Goal: Task Accomplishment & Management: Use online tool/utility

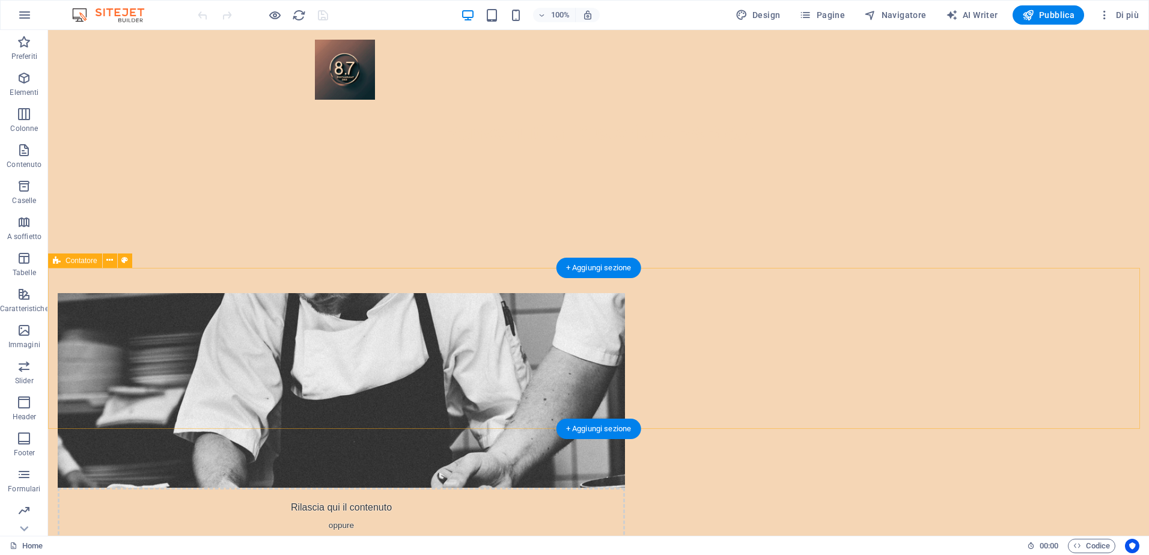
scroll to position [481, 0]
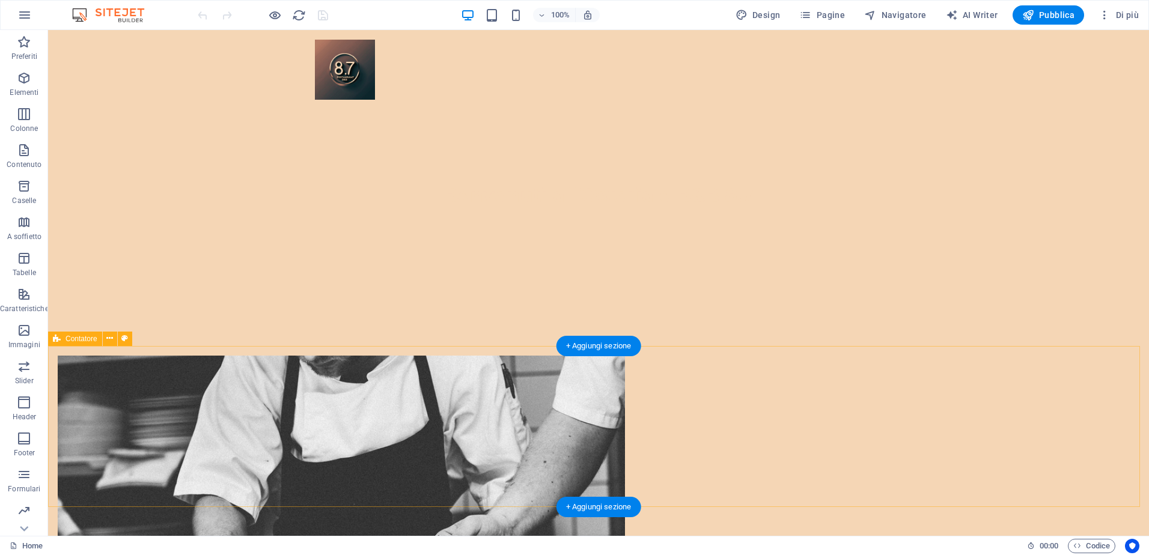
click at [125, 339] on icon at bounding box center [124, 338] width 7 height 13
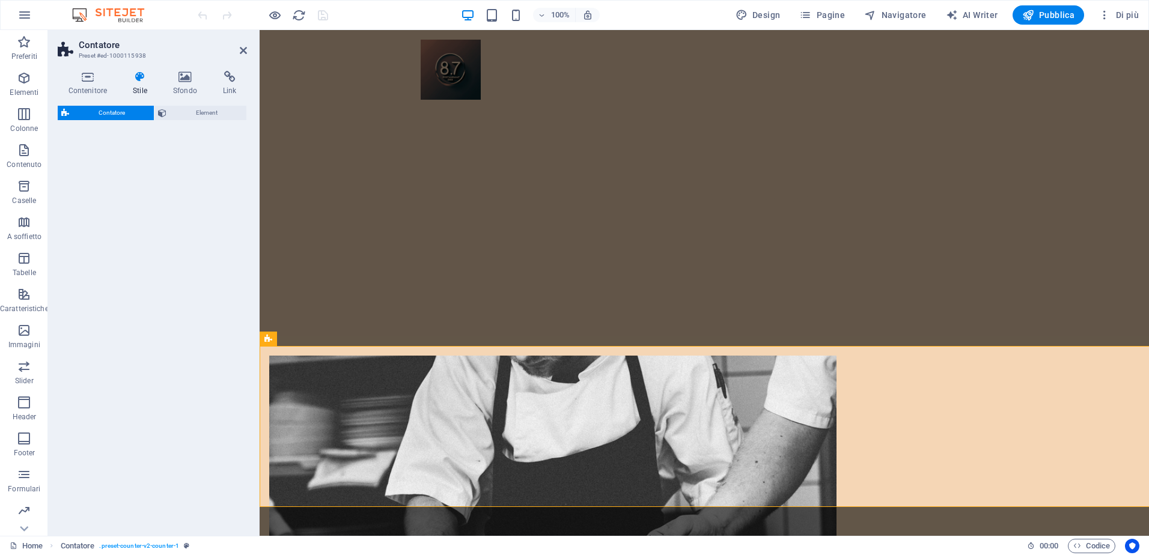
select select "rem"
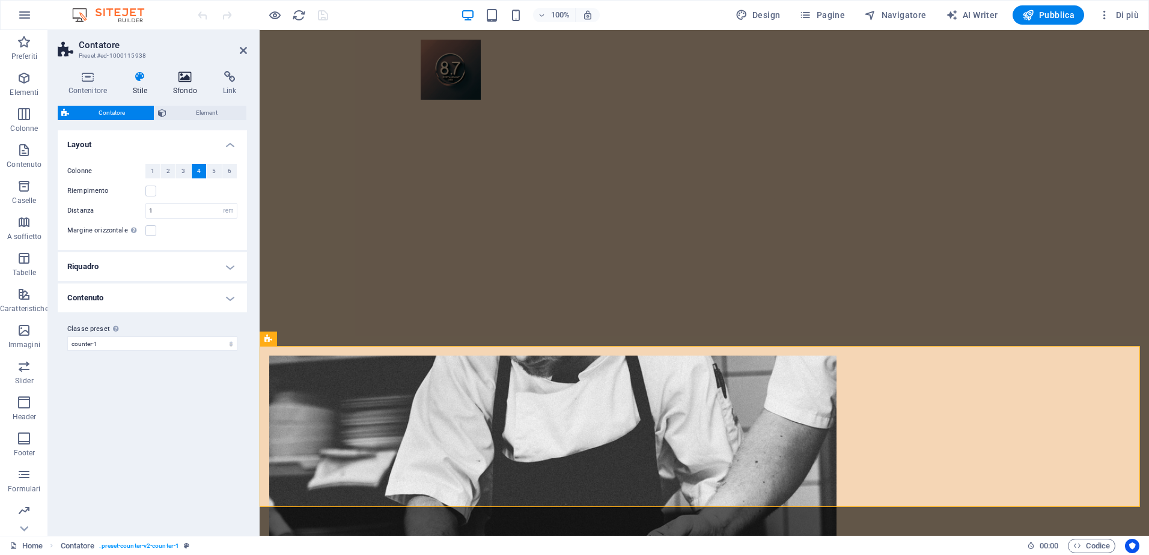
click at [180, 87] on h4 "Sfondo" at bounding box center [187, 83] width 50 height 25
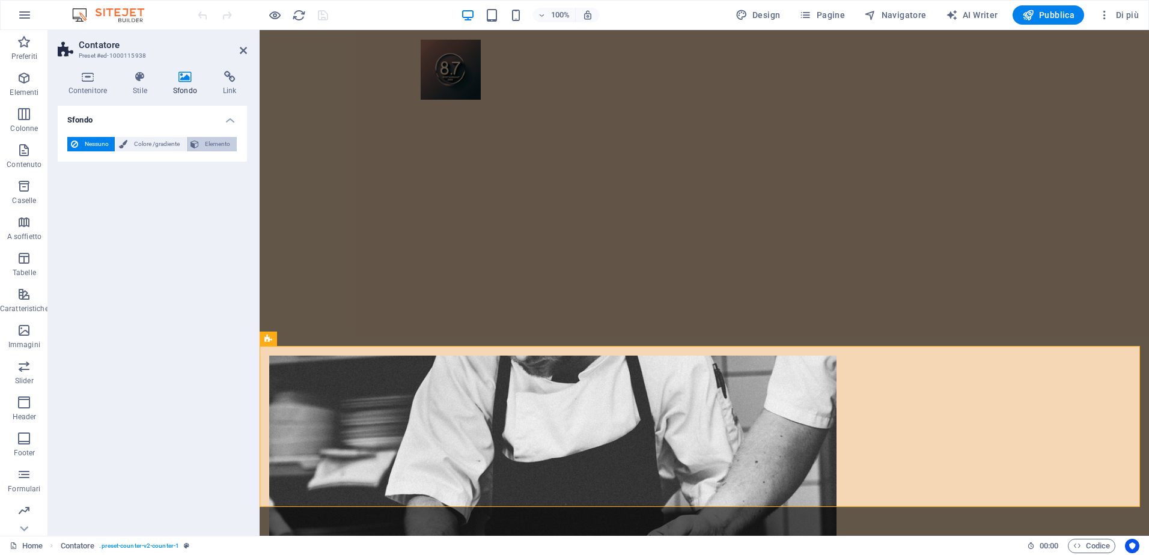
click at [214, 144] on span "Elemento" at bounding box center [217, 144] width 31 height 14
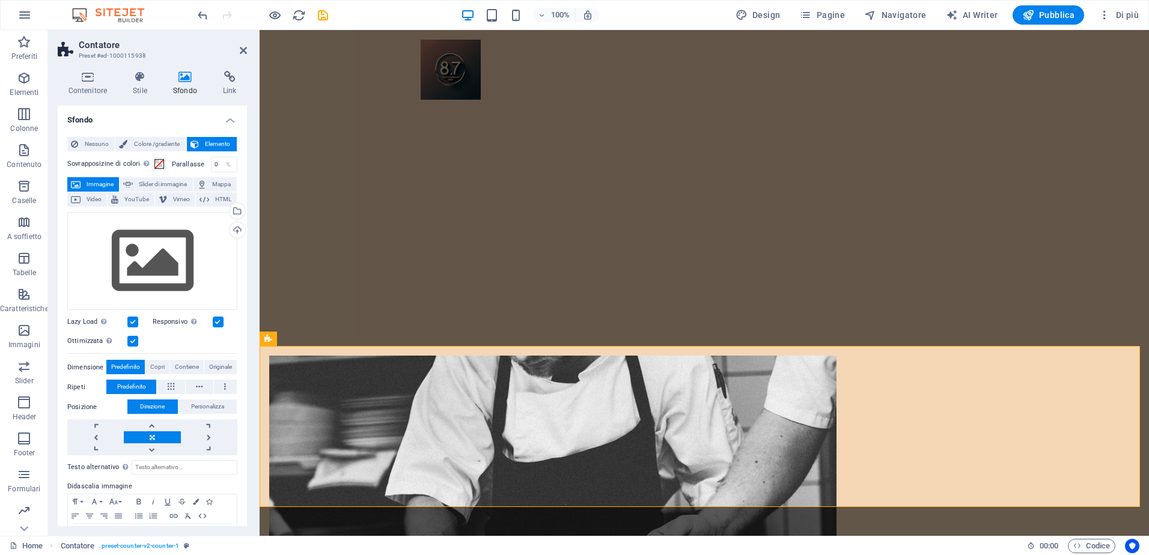
click at [88, 136] on div "Nessuno Colore /gradiente Elemento Allunga lo sfondo a tutta larghezza Sovrappo…" at bounding box center [152, 349] width 189 height 444
click at [89, 138] on span "Nessuno" at bounding box center [96, 144] width 29 height 14
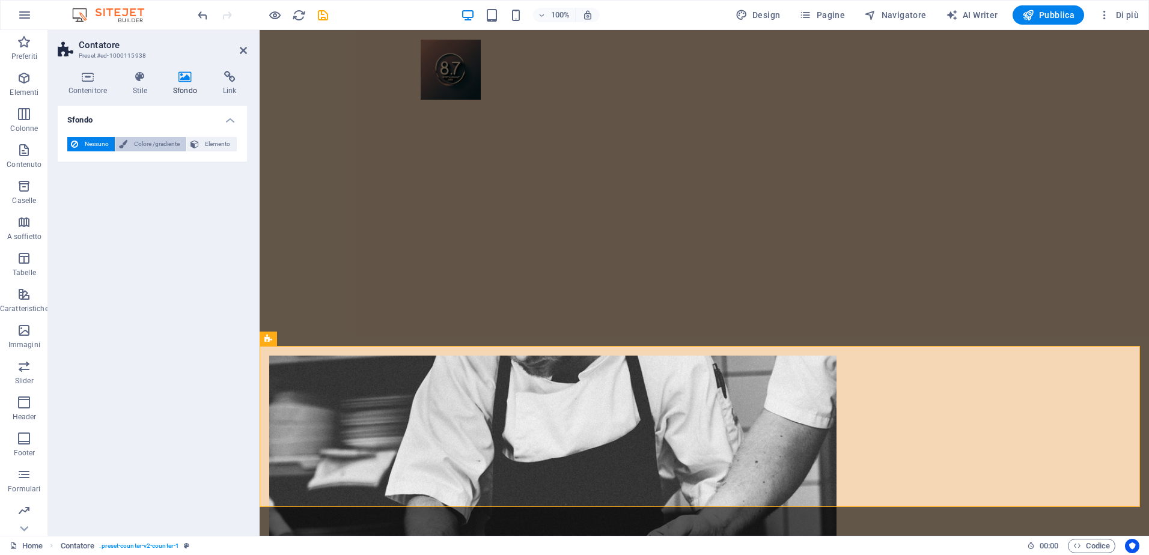
click at [159, 141] on span "Colore /gradiente" at bounding box center [156, 144] width 51 height 14
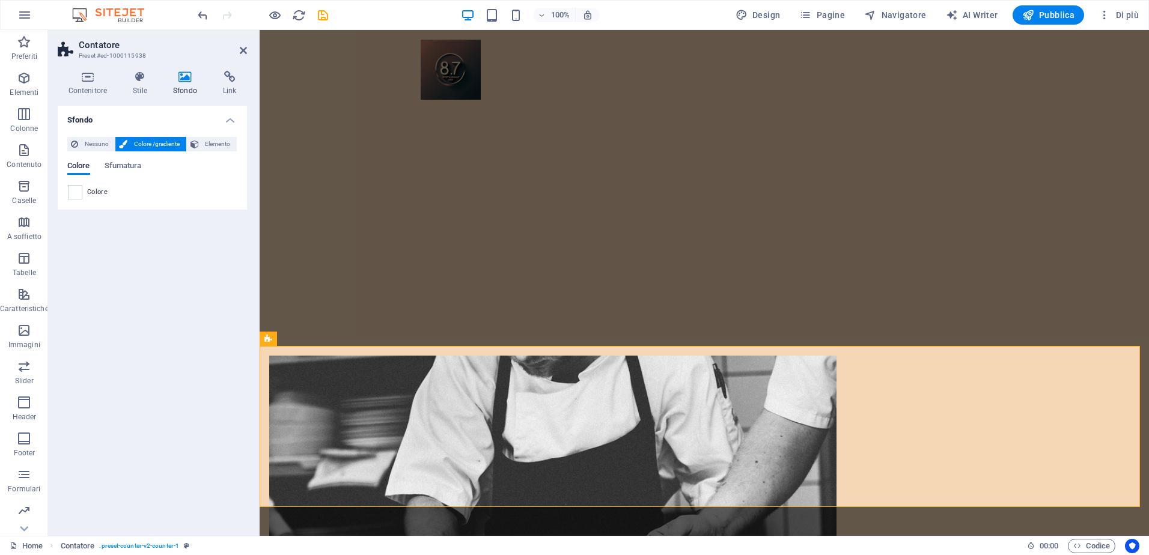
click at [75, 194] on span at bounding box center [74, 192] width 13 height 13
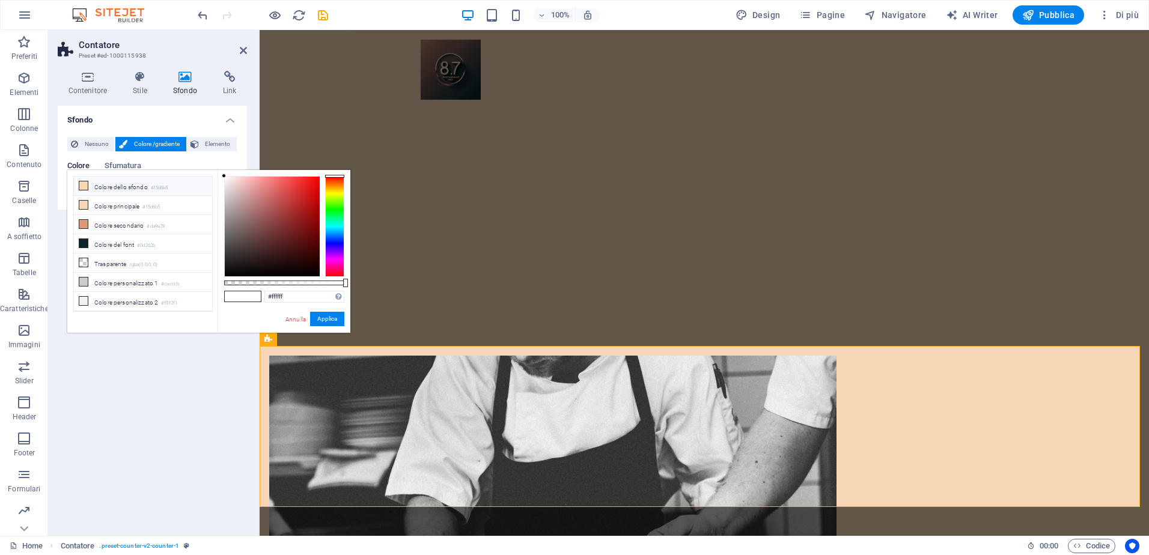
click at [113, 190] on li "Colore dello sfondo #f5d6b5" at bounding box center [143, 186] width 138 height 19
click at [114, 202] on li "Colore principale #f5d6b5" at bounding box center [143, 205] width 138 height 19
click at [114, 223] on li "Colore secondario #da9a78" at bounding box center [143, 224] width 138 height 19
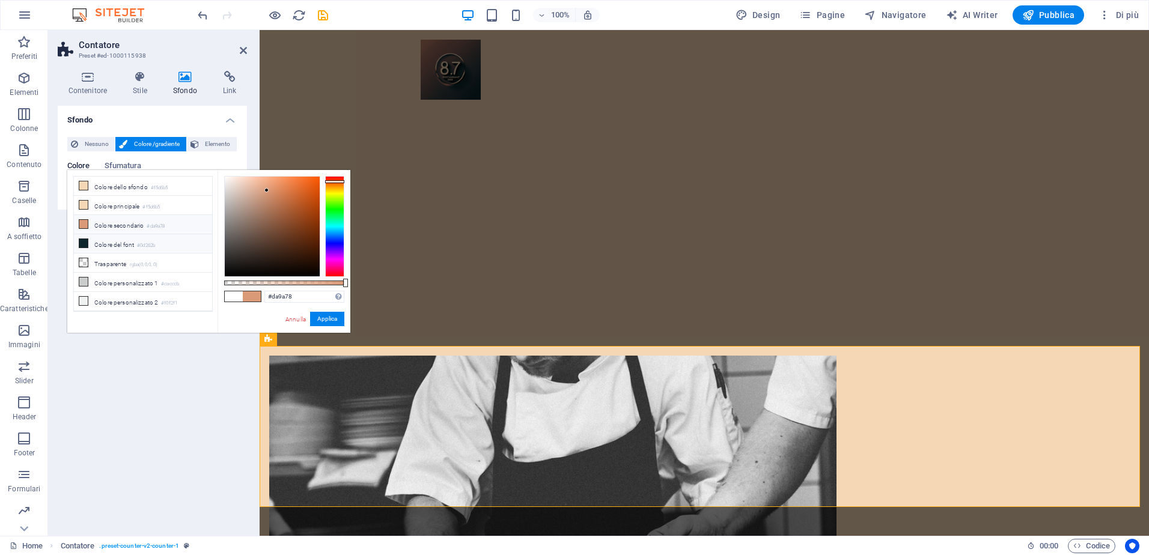
click at [111, 244] on li "Colore del font #0d262b" at bounding box center [143, 243] width 138 height 19
type input "#0d262b"
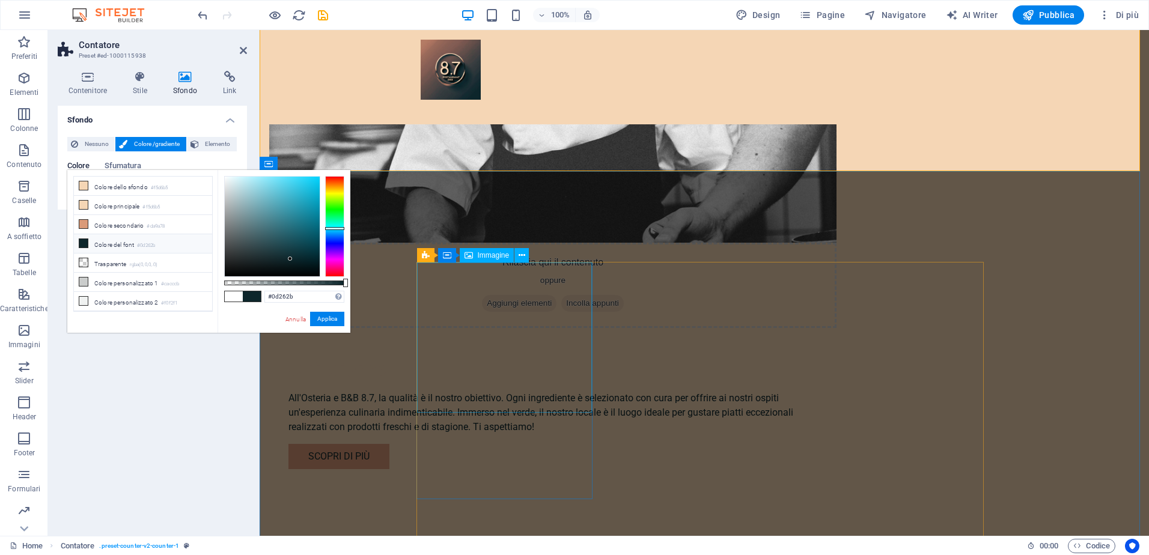
scroll to position [721, 0]
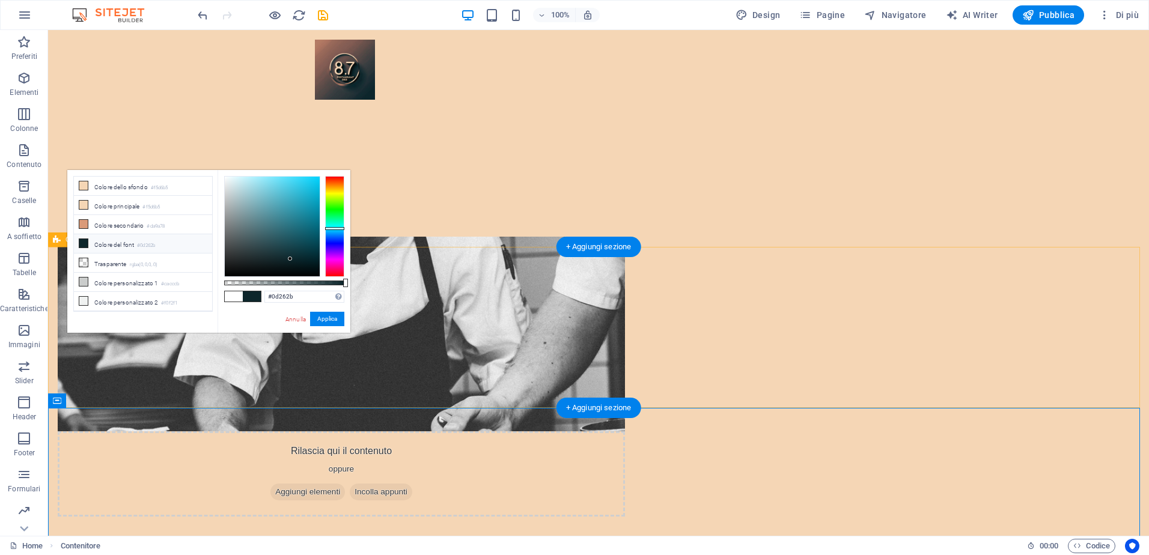
scroll to position [601, 0]
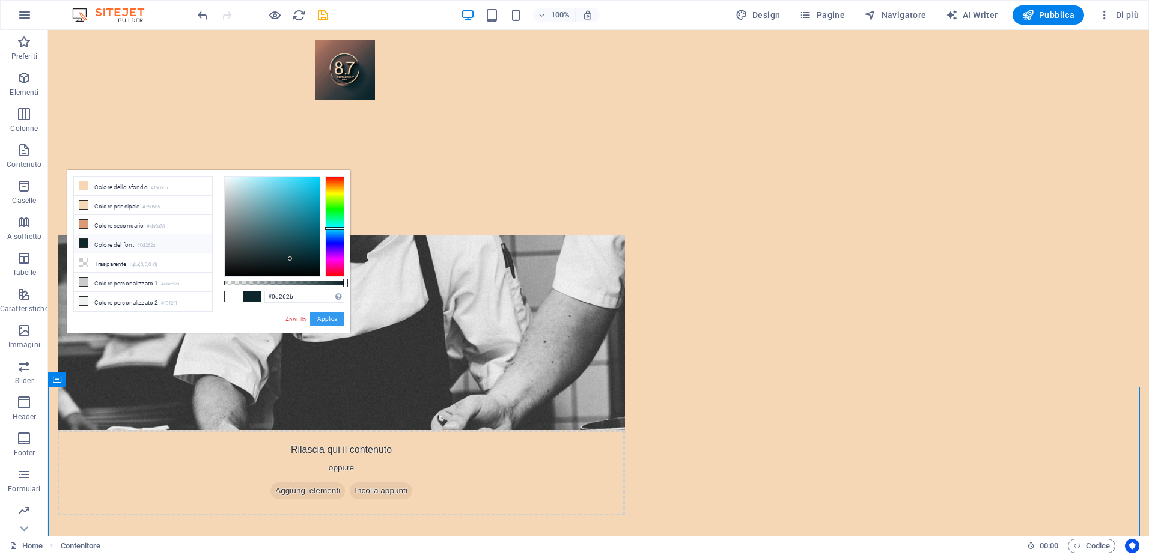
drag, startPoint x: 325, startPoint y: 317, endPoint x: 278, endPoint y: 288, distance: 55.8
click at [325, 317] on button "Applica" at bounding box center [327, 319] width 34 height 14
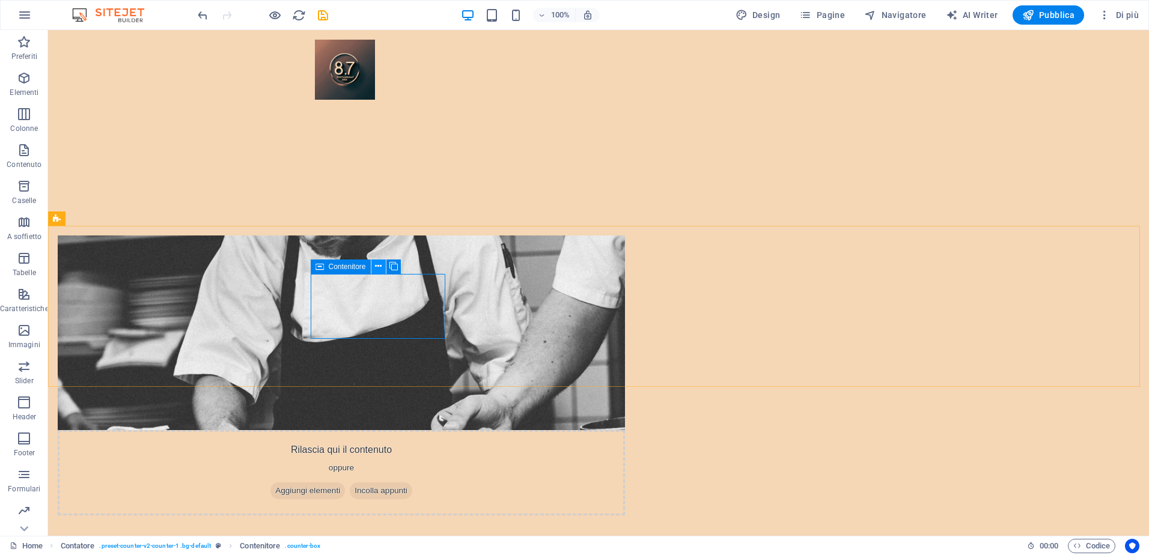
click at [382, 266] on button at bounding box center [378, 267] width 14 height 14
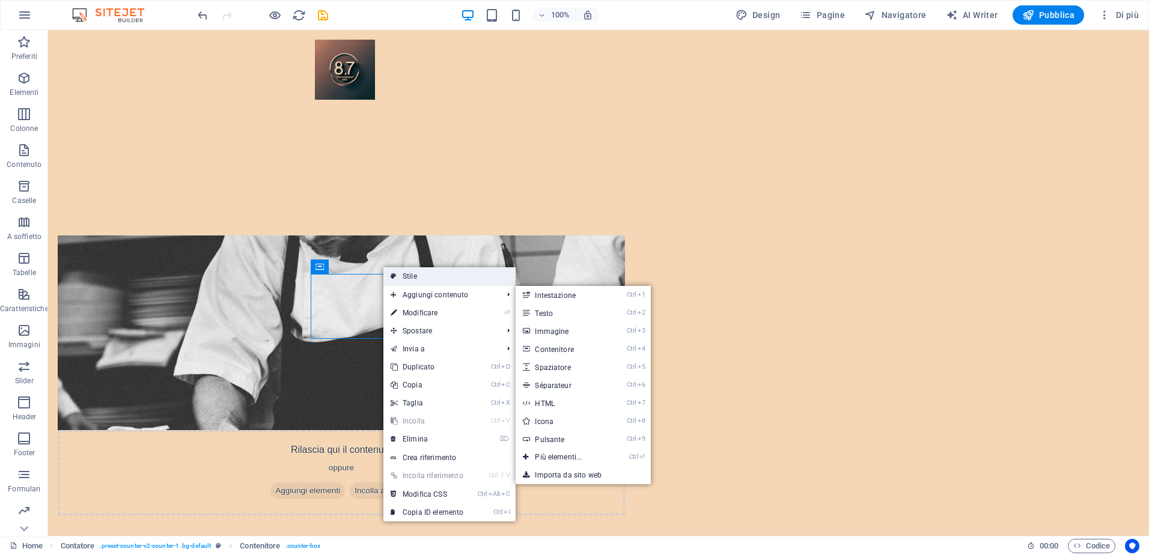
click at [434, 278] on link "Stile" at bounding box center [449, 276] width 132 height 18
select select "rem"
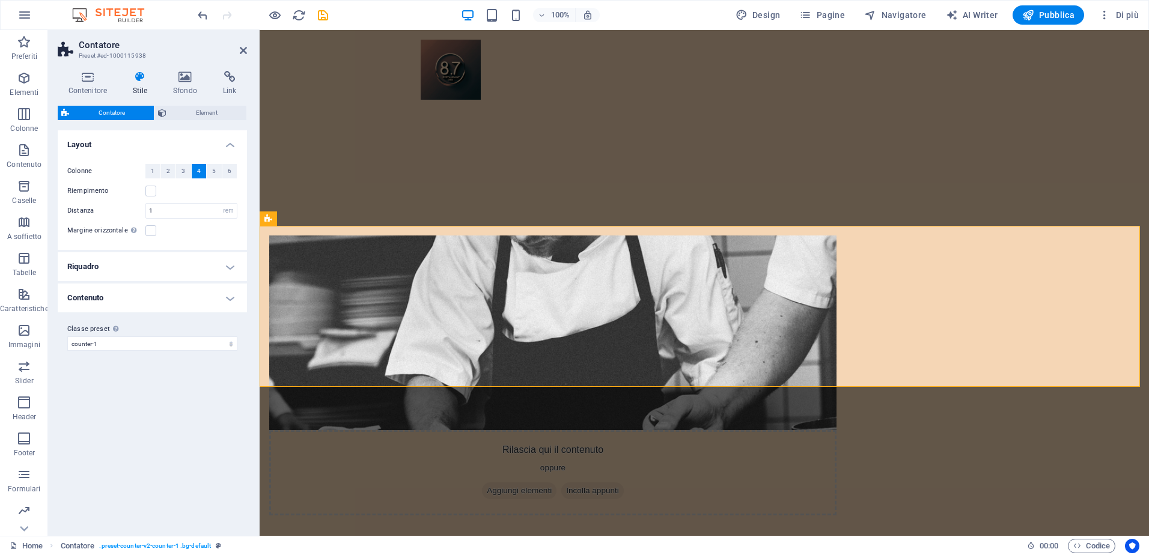
click at [129, 297] on h4 "Contenuto" at bounding box center [152, 298] width 189 height 29
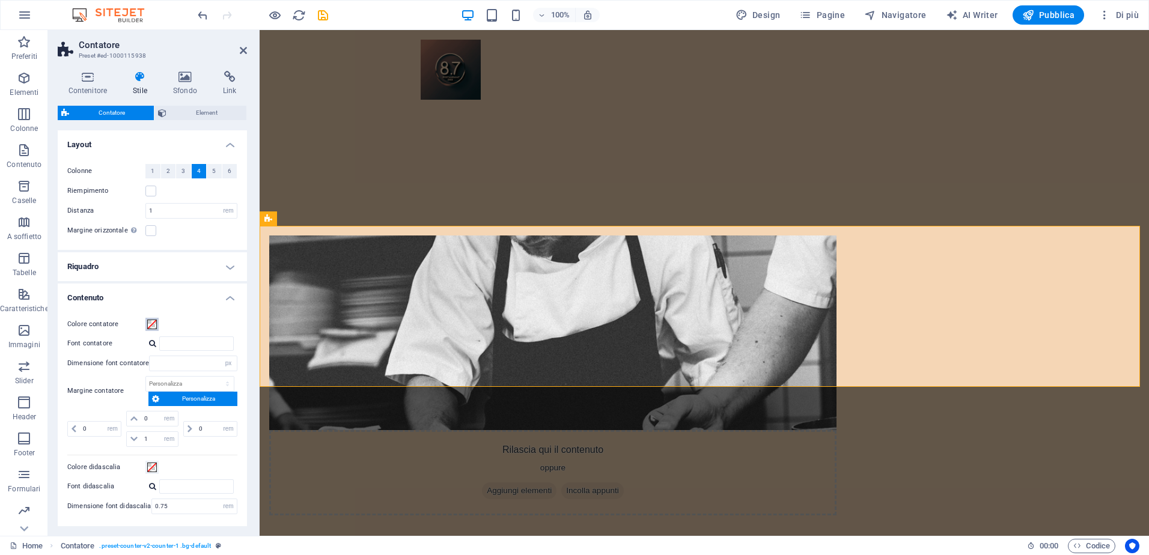
click at [154, 326] on span at bounding box center [152, 325] width 10 height 10
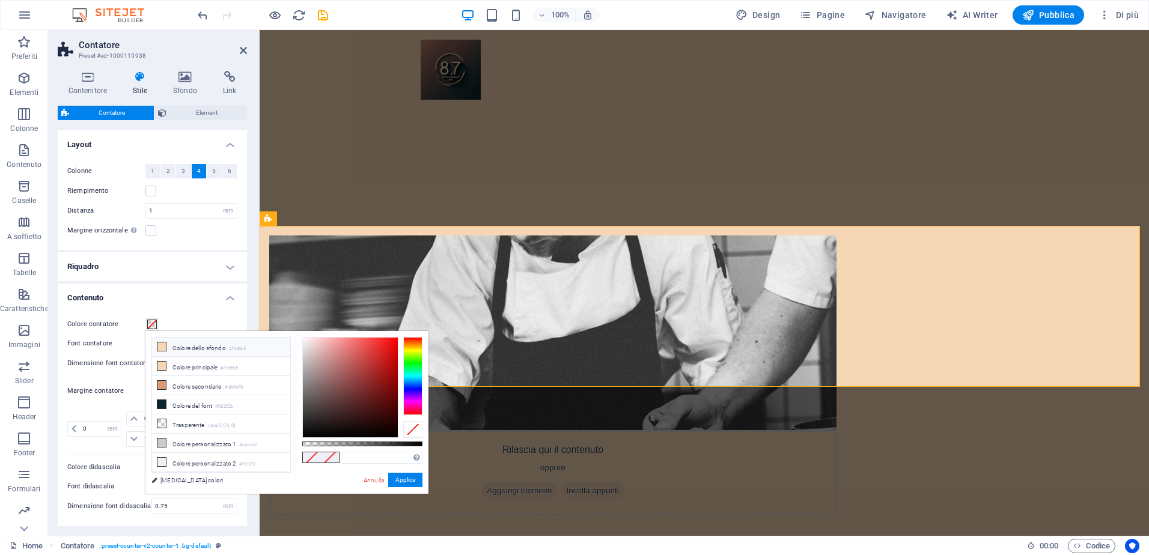
click at [181, 348] on li "Colore dello sfondo #f5d6b5" at bounding box center [221, 347] width 138 height 19
type input "#f5d6b5"
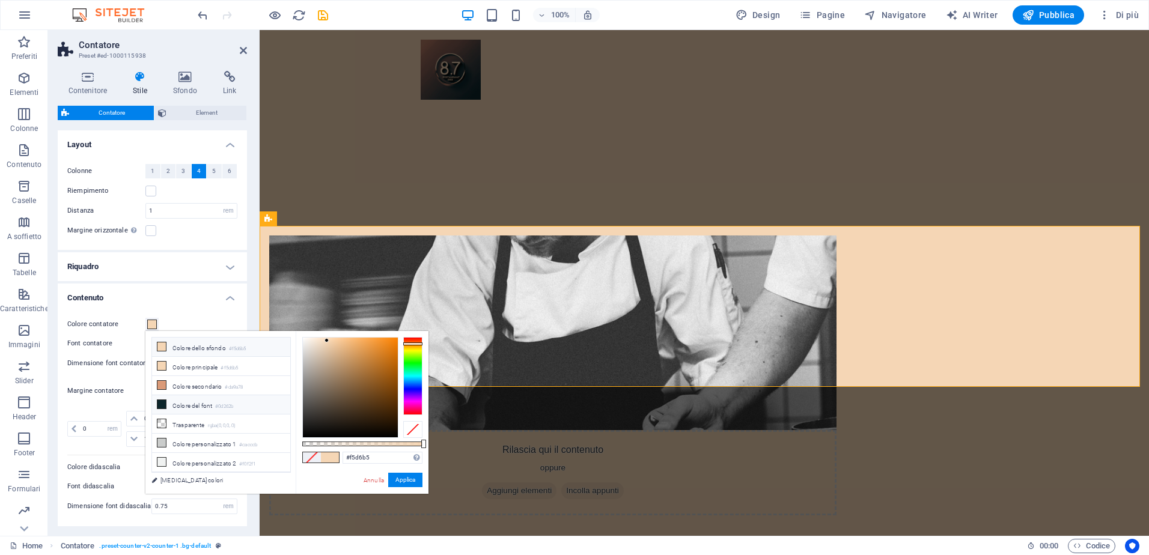
click at [188, 402] on li "Colore del font #0d262b" at bounding box center [221, 404] width 138 height 19
type input "#0d262b"
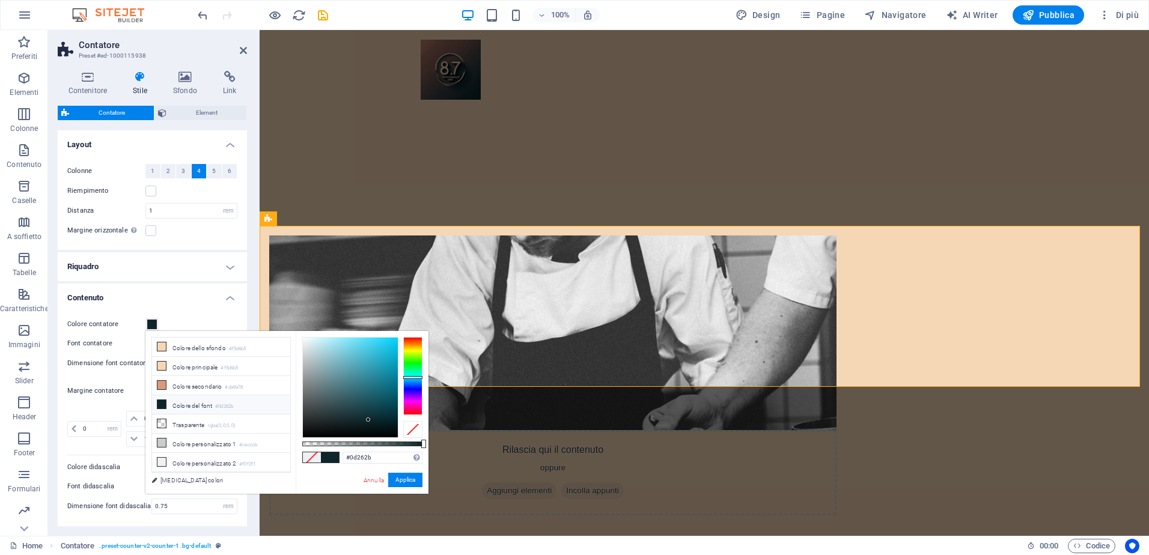
click at [103, 262] on h4 "Riquadro" at bounding box center [152, 266] width 189 height 29
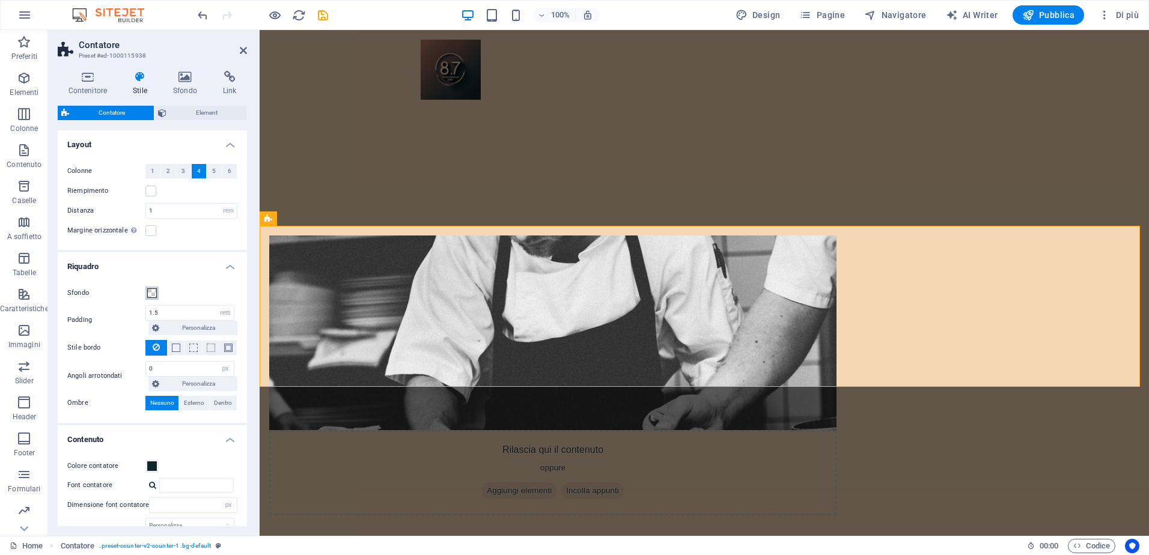
click at [156, 298] on button "Sfondo" at bounding box center [151, 293] width 13 height 13
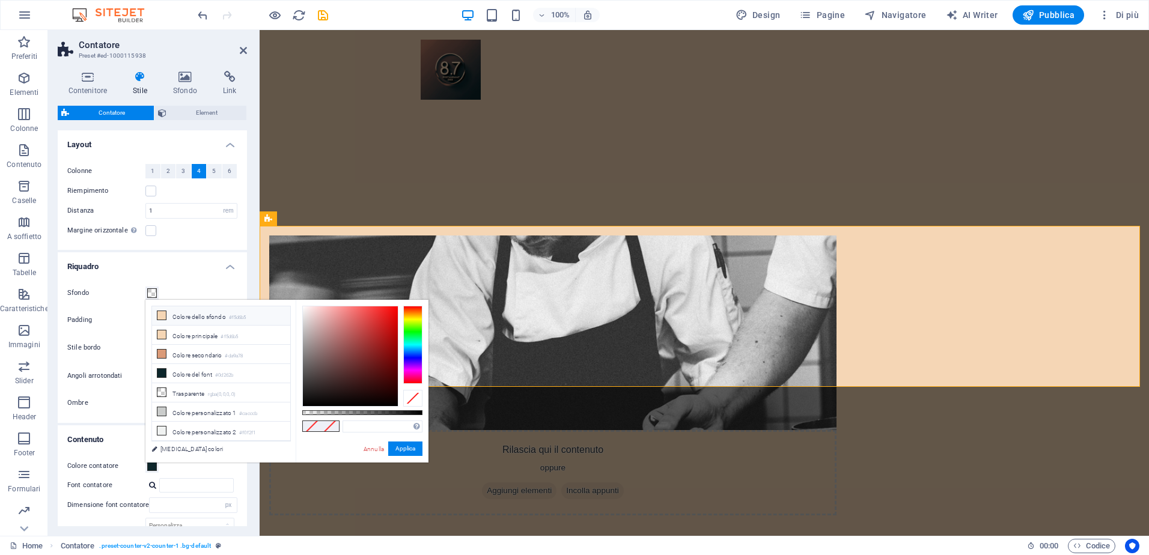
click at [175, 320] on li "Colore dello sfondo #f5d6b5" at bounding box center [221, 315] width 138 height 19
type input "#f5d6b5"
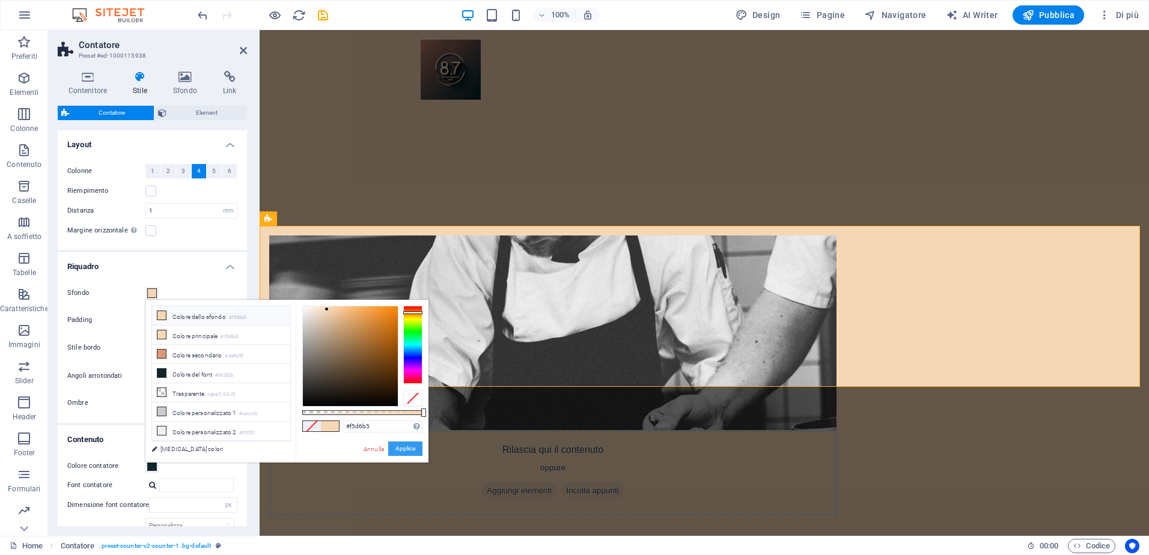
click at [405, 449] on button "Applica" at bounding box center [405, 449] width 34 height 14
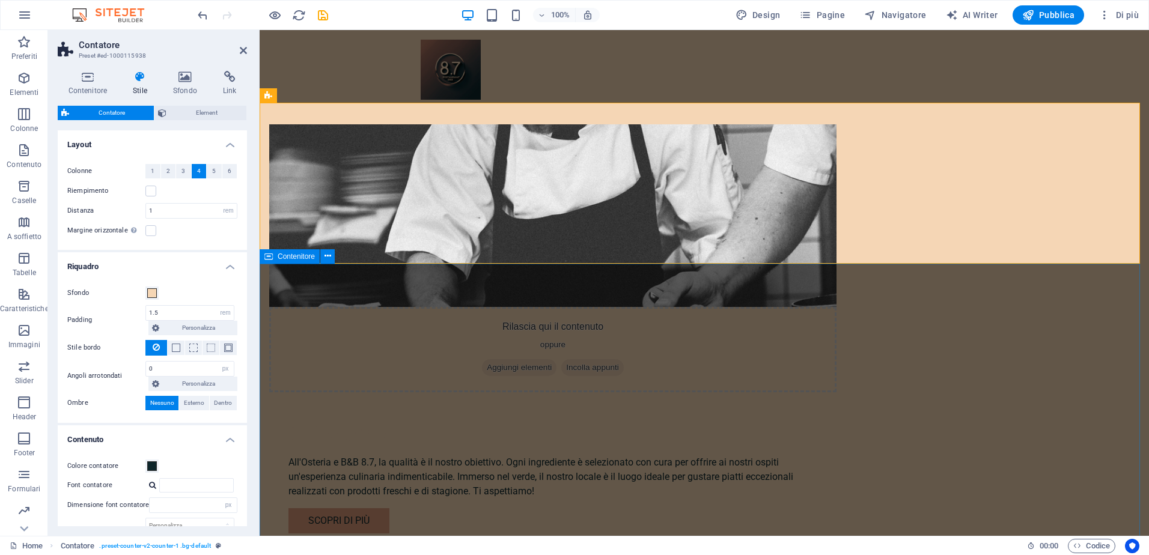
scroll to position [781, 0]
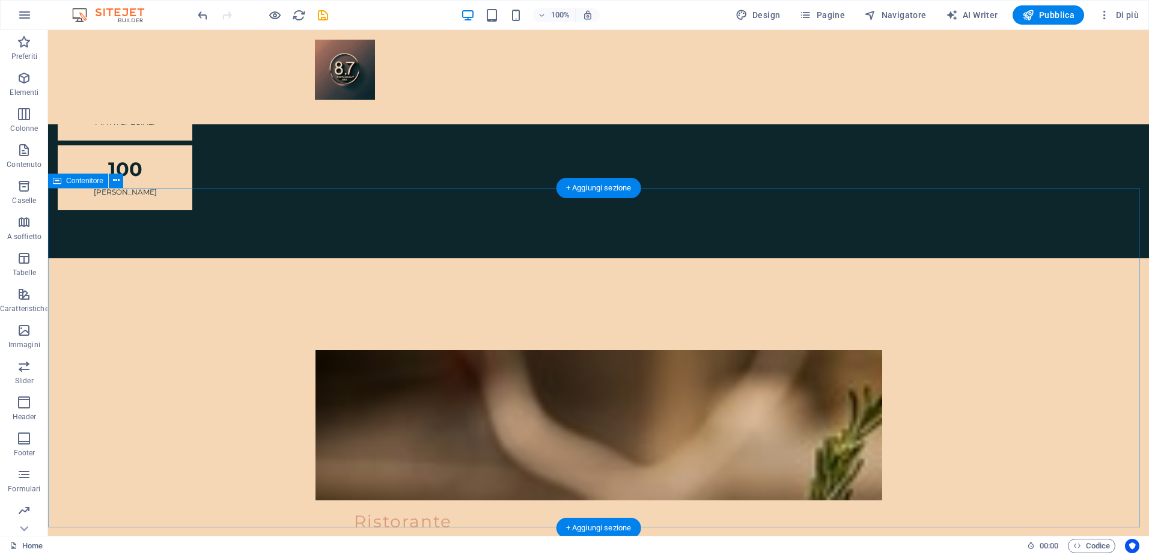
scroll to position [1442, 0]
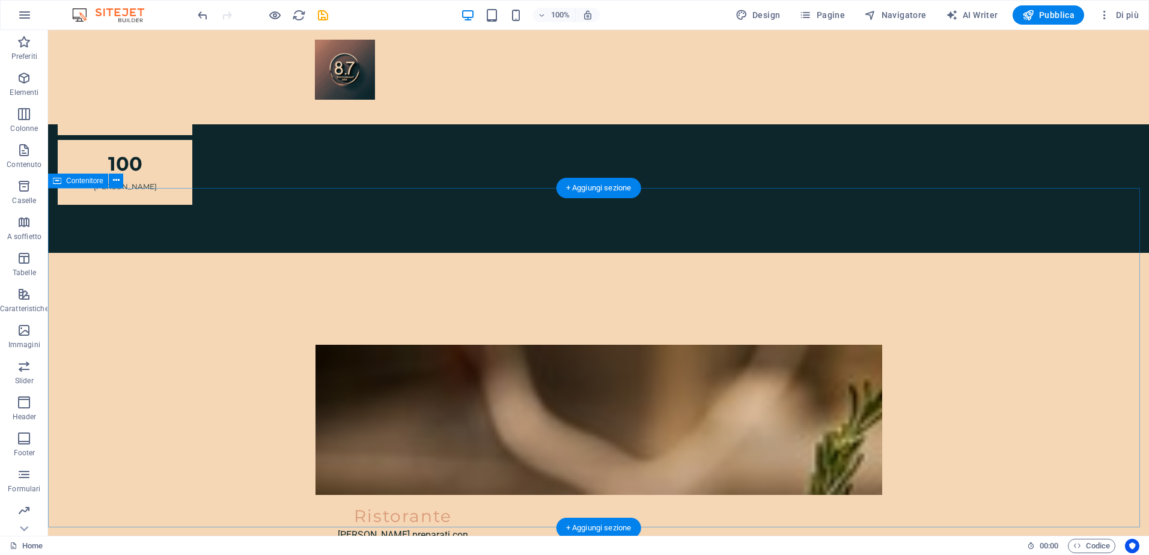
click at [89, 175] on div "Contenitore" at bounding box center [78, 181] width 60 height 14
click at [100, 181] on span "Contenitore" at bounding box center [84, 180] width 37 height 7
click at [114, 184] on icon at bounding box center [116, 180] width 7 height 13
click at [83, 182] on span "Contenitore" at bounding box center [84, 180] width 37 height 7
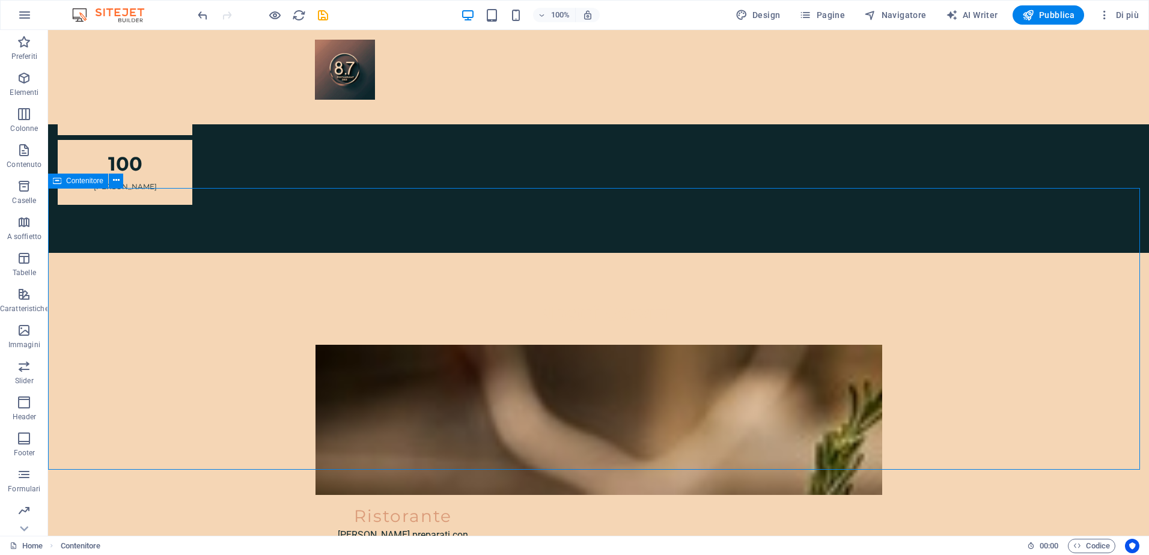
click at [84, 178] on span "Contenitore" at bounding box center [84, 180] width 37 height 7
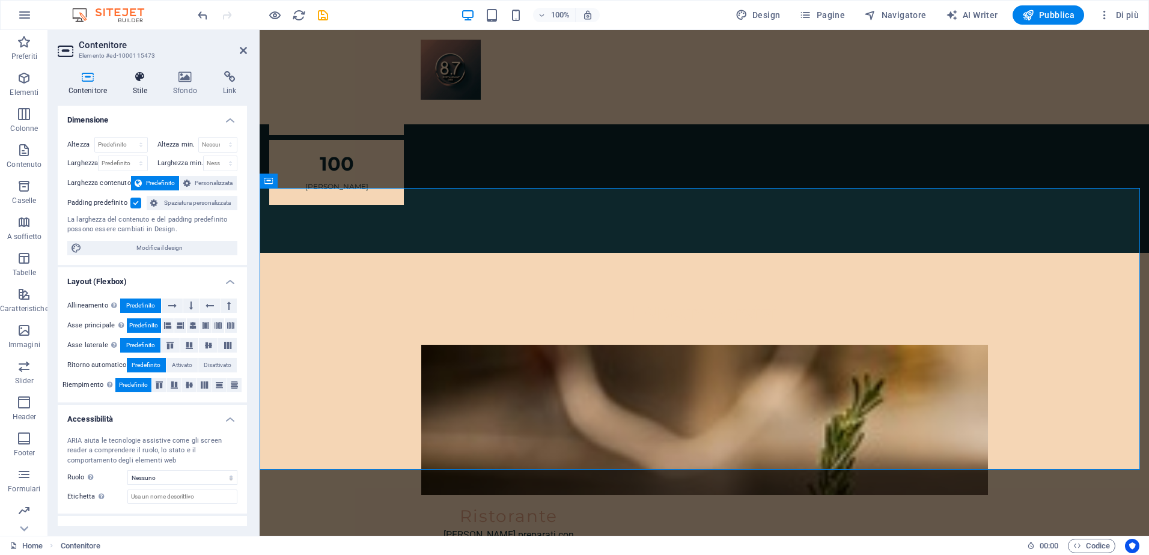
click at [136, 83] on h4 "Stile" at bounding box center [143, 83] width 40 height 25
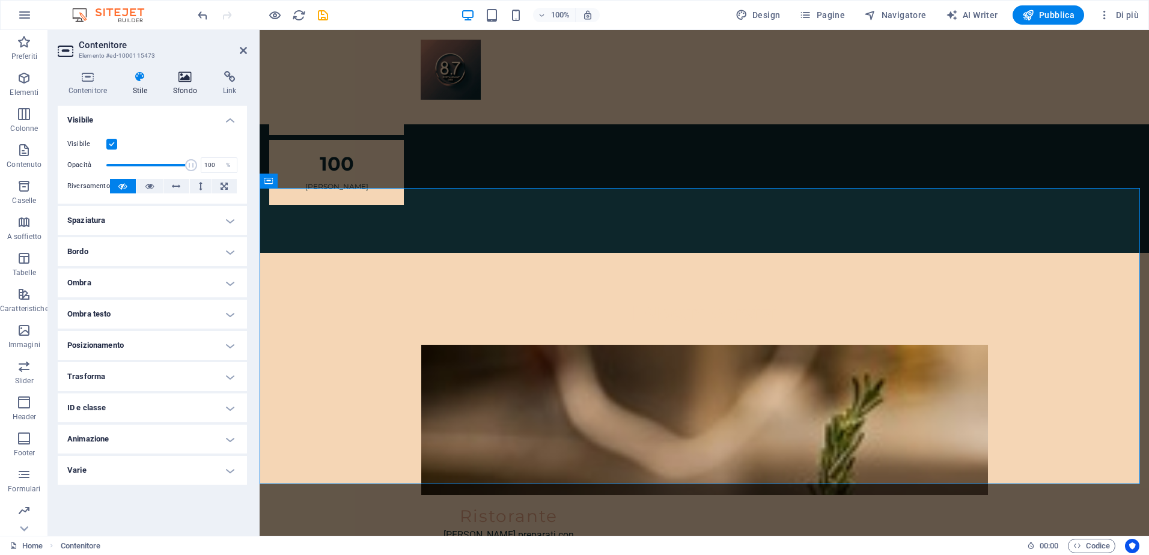
click at [180, 83] on h4 "Sfondo" at bounding box center [187, 83] width 50 height 25
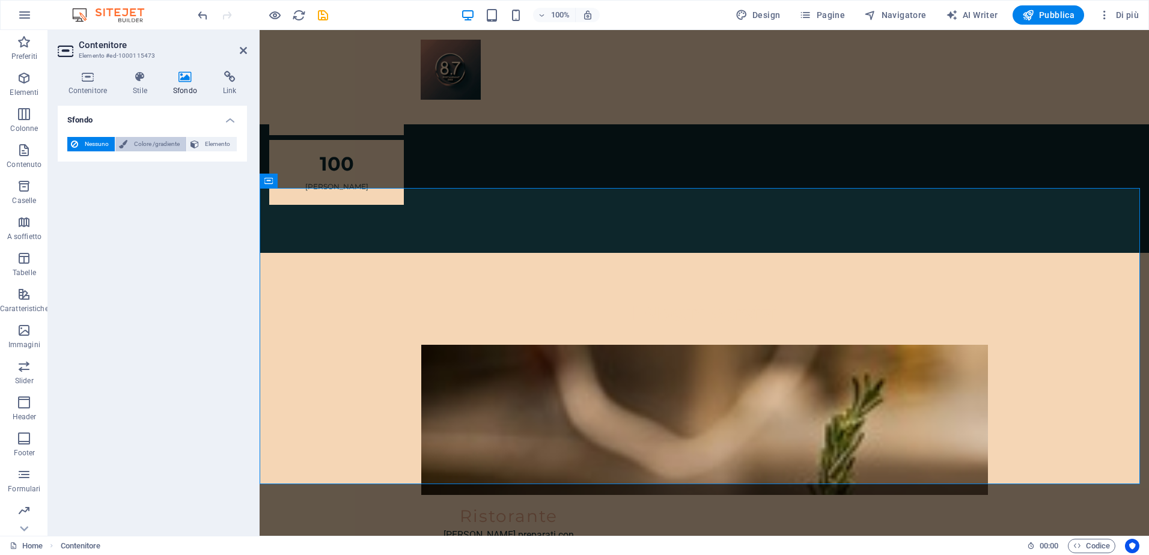
click at [135, 144] on span "Colore /gradiente" at bounding box center [156, 144] width 51 height 14
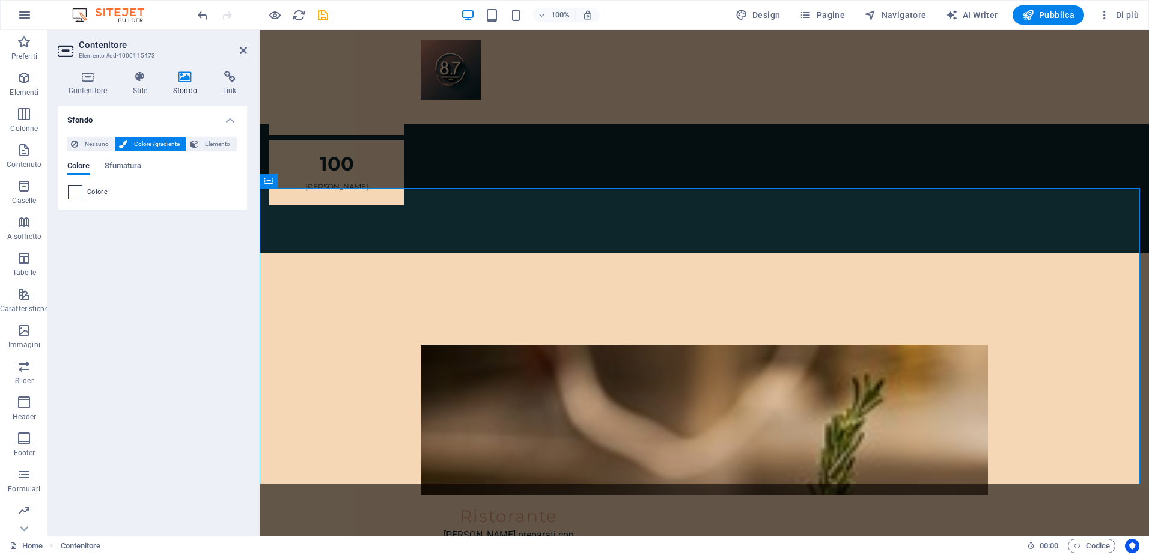
click at [74, 193] on span at bounding box center [74, 192] width 13 height 13
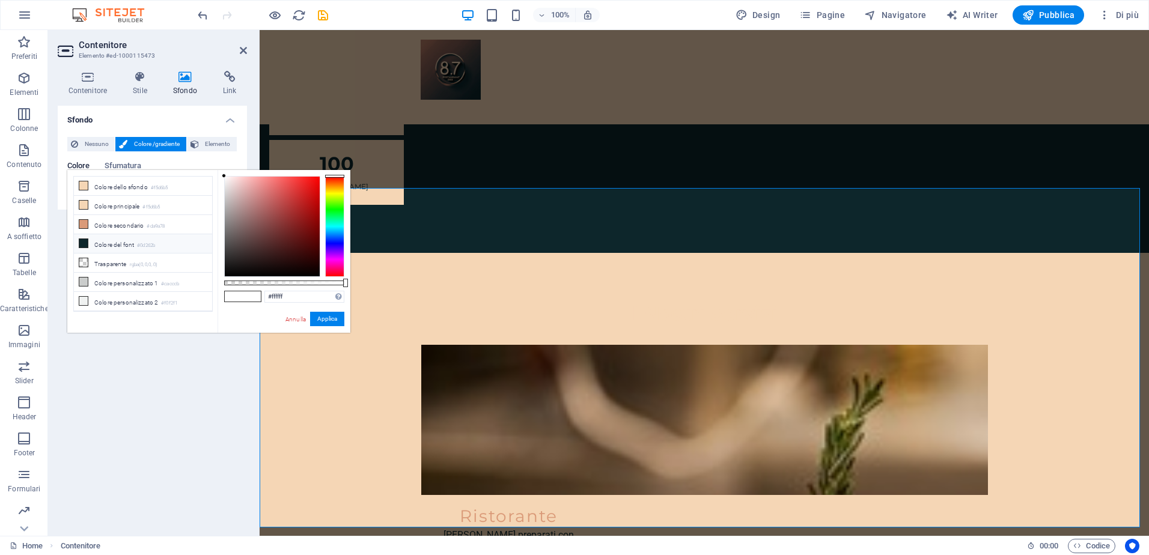
click at [118, 244] on li "Colore del font #0d262b" at bounding box center [143, 243] width 138 height 19
type input "#0d262b"
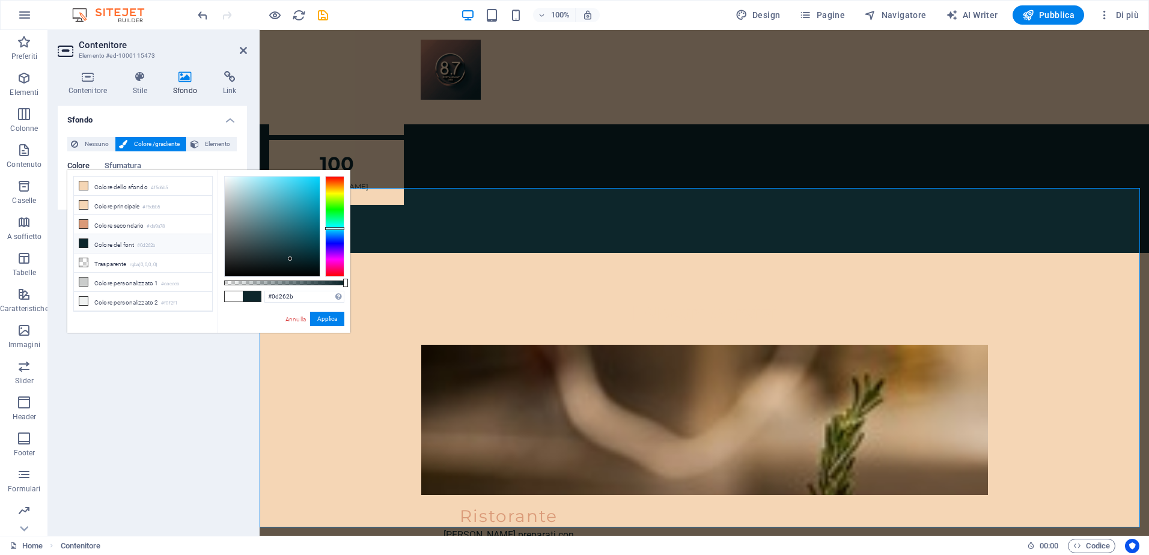
click at [109, 241] on li "Colore del font #0d262b" at bounding box center [143, 243] width 138 height 19
click at [83, 241] on icon at bounding box center [83, 243] width 8 height 8
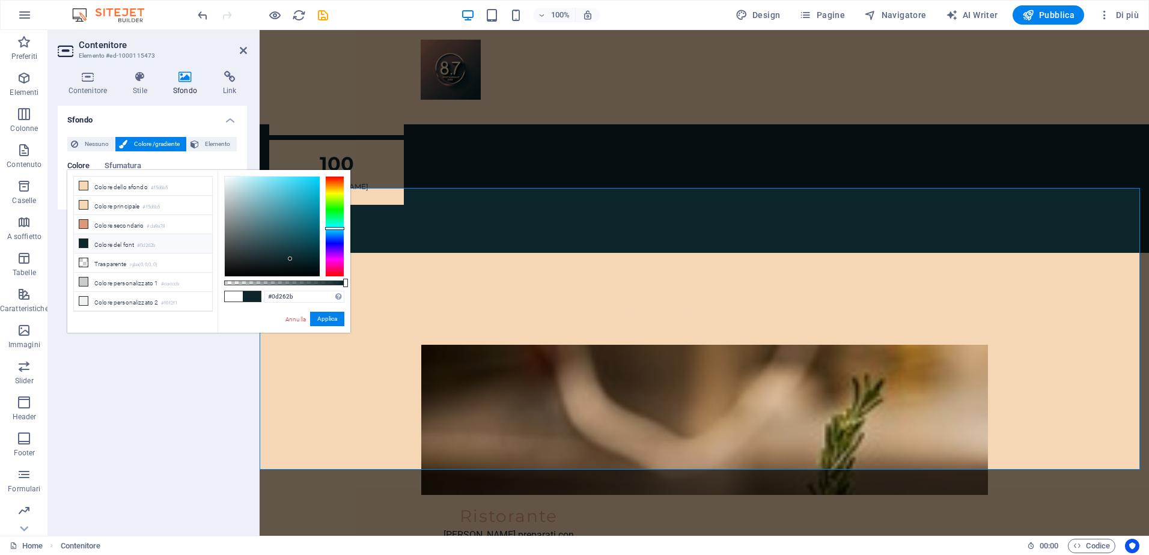
click at [253, 292] on span at bounding box center [252, 296] width 18 height 10
click at [423, 234] on icon at bounding box center [425, 229] width 8 height 14
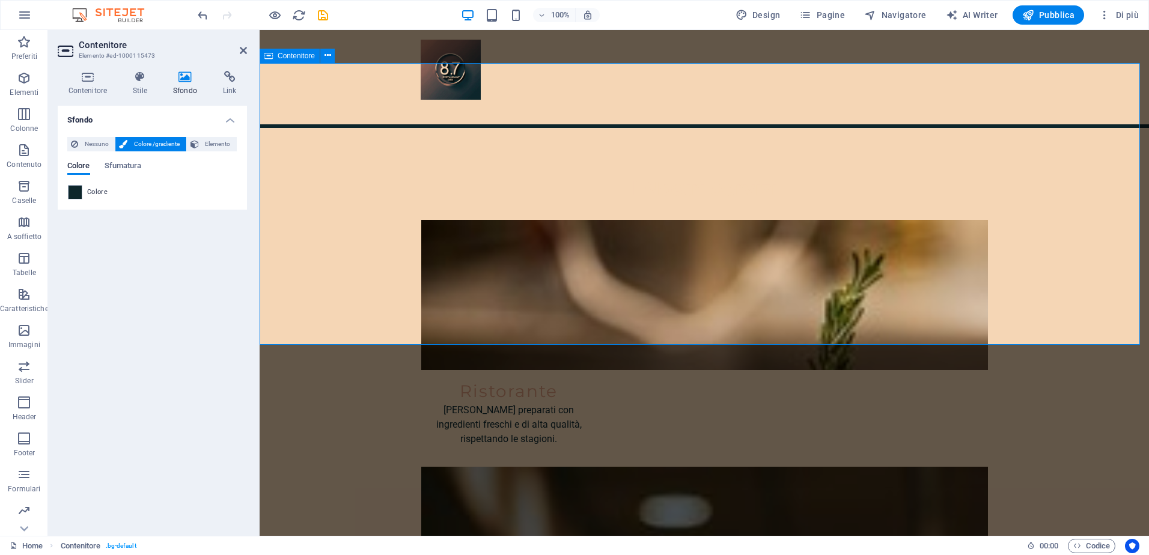
scroll to position [1502, 0]
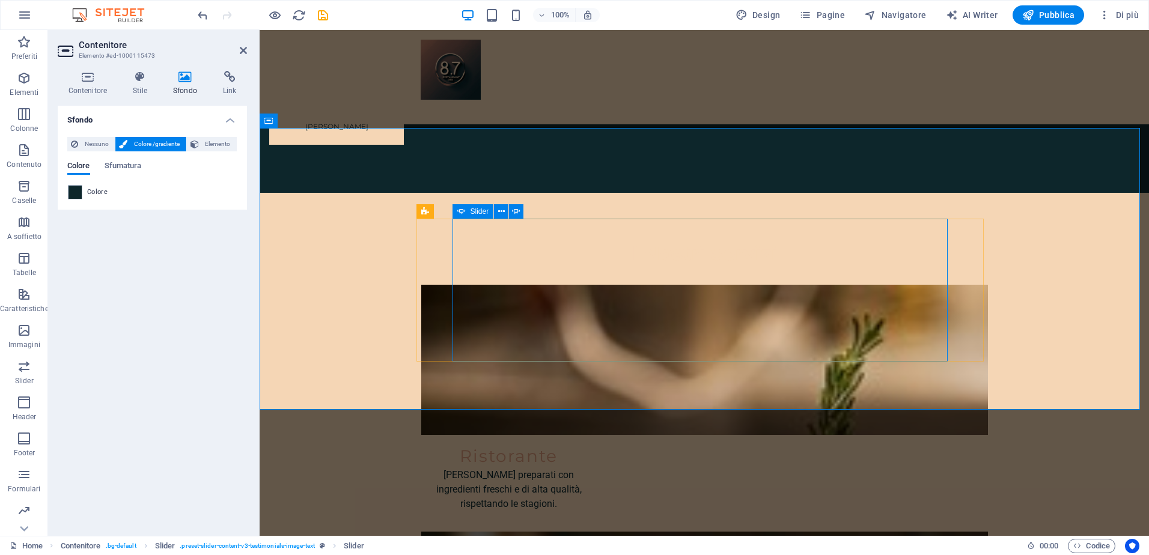
select select "ms"
select select "s"
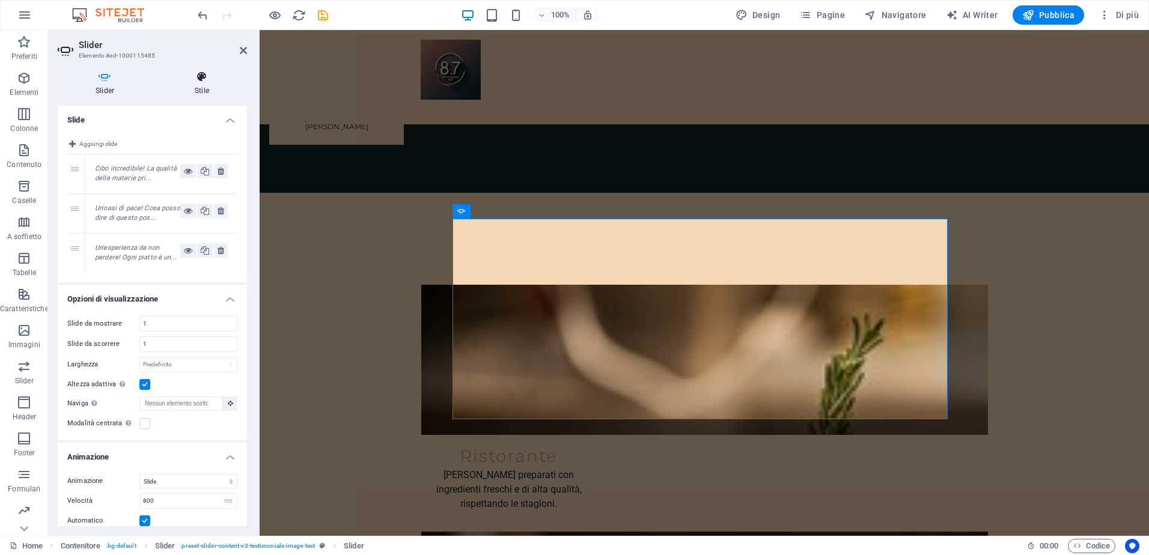
click at [197, 76] on icon at bounding box center [202, 77] width 90 height 12
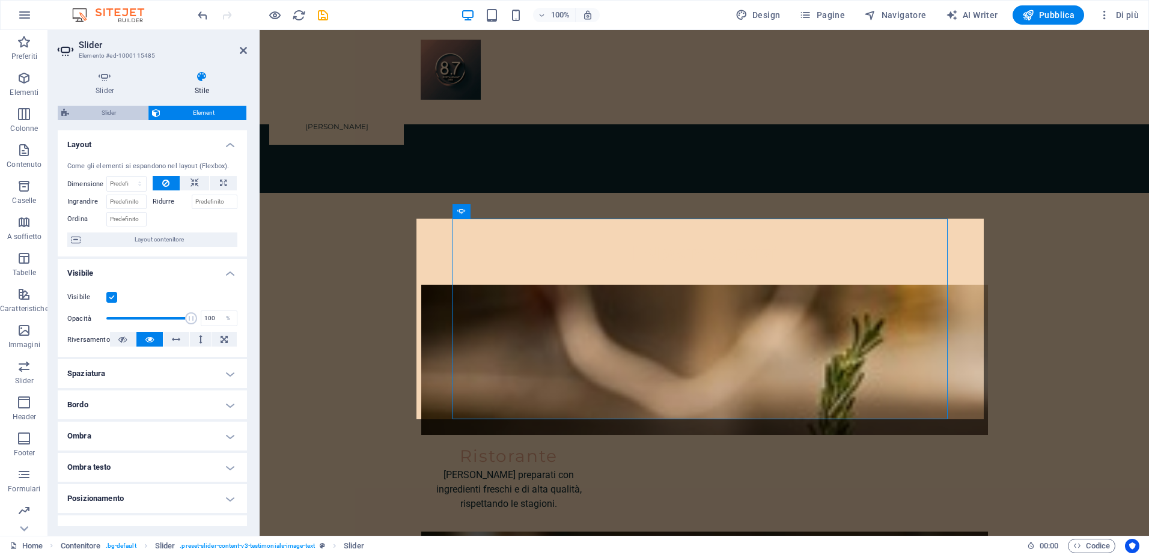
click at [104, 112] on span "Slider" at bounding box center [108, 113] width 71 height 14
select select "rem"
select select "px"
select select "preset-slider-content-v3-testimonials-image-text"
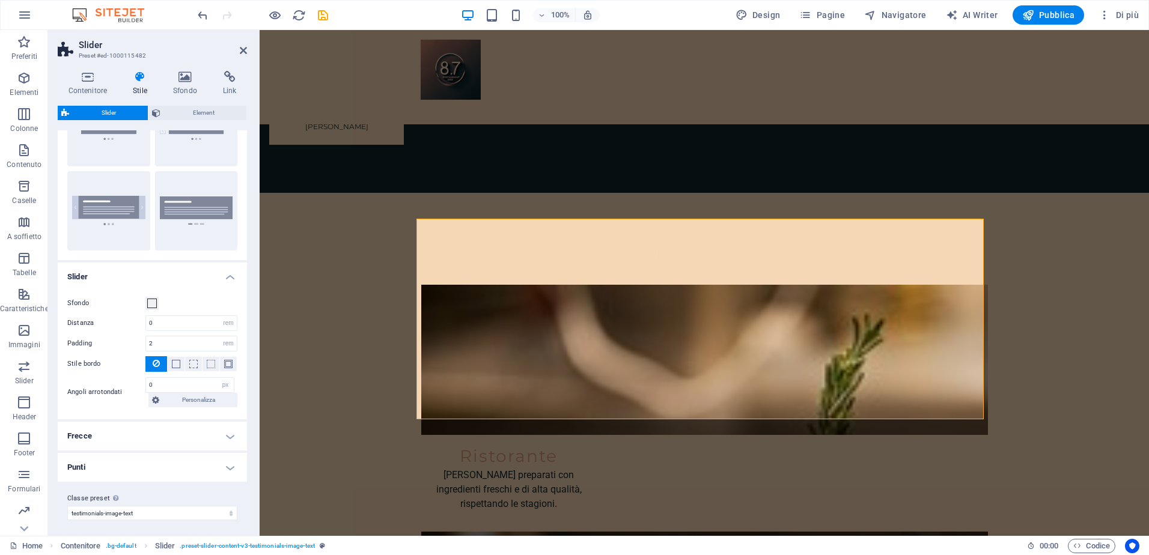
scroll to position [78, 0]
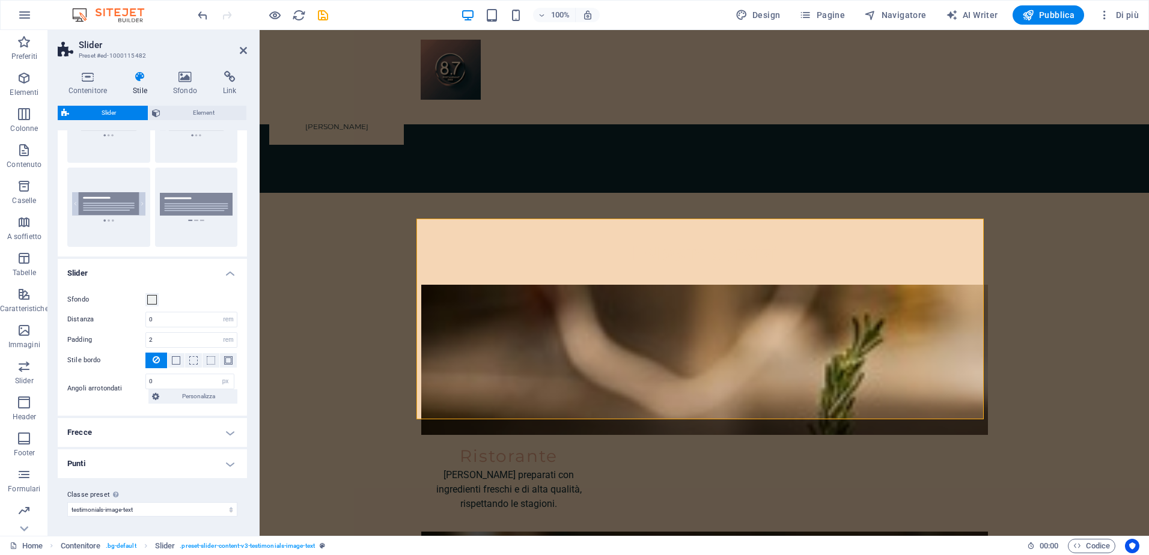
click at [102, 430] on h4 "Frecce" at bounding box center [152, 432] width 189 height 29
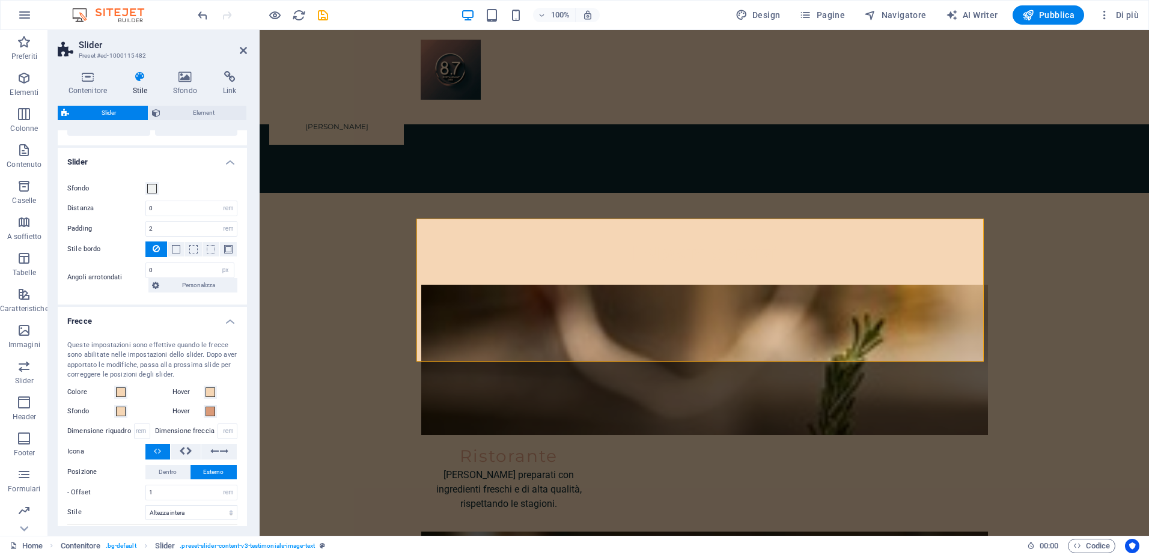
scroll to position [198, 0]
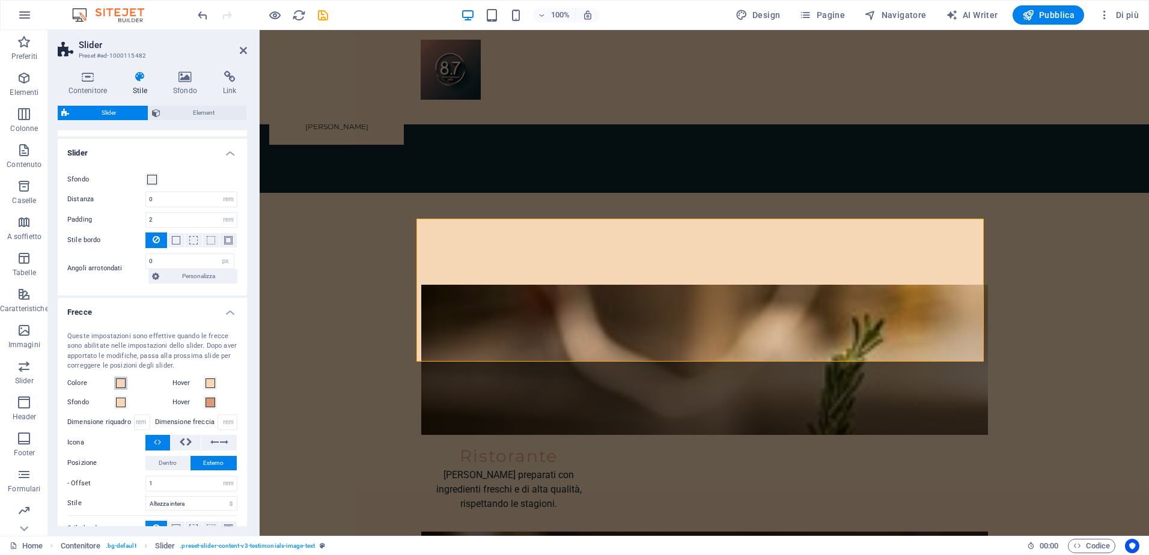
click at [119, 380] on span at bounding box center [121, 383] width 10 height 10
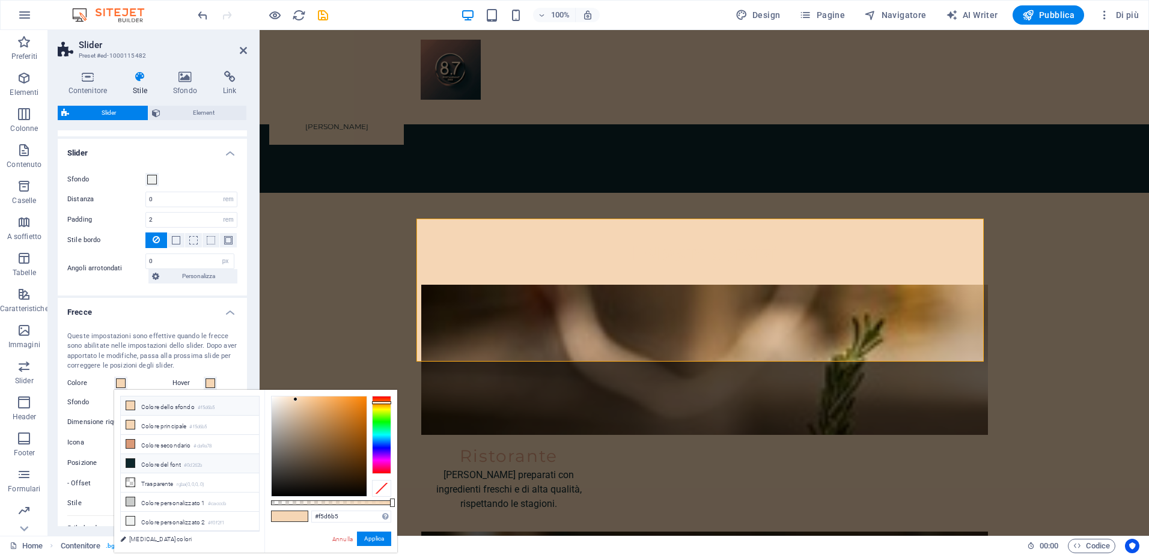
click at [150, 466] on li "Colore del font #0d262b" at bounding box center [190, 463] width 138 height 19
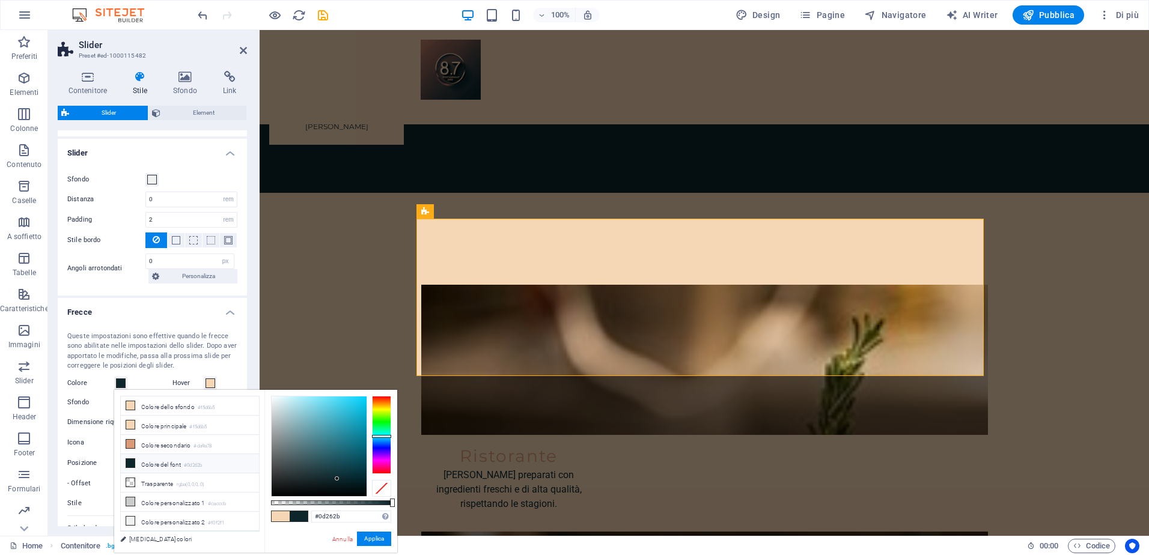
click at [129, 461] on icon at bounding box center [130, 463] width 8 height 8
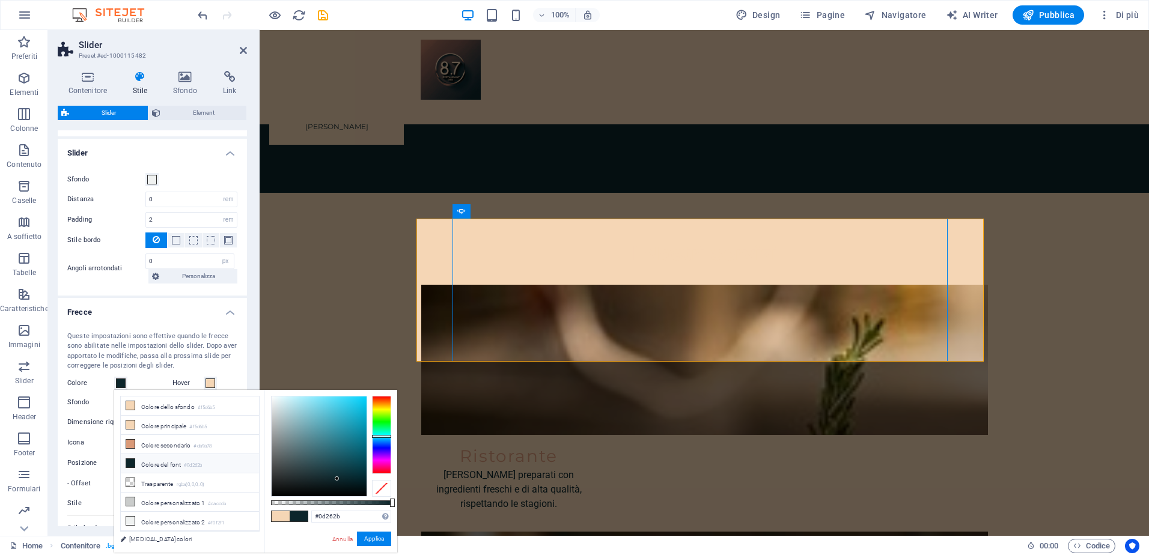
click at [155, 459] on li "Colore del font #0d262b" at bounding box center [190, 463] width 138 height 19
click at [291, 518] on span at bounding box center [299, 516] width 18 height 10
click at [295, 518] on span at bounding box center [299, 516] width 18 height 10
click at [129, 497] on icon at bounding box center [130, 501] width 8 height 8
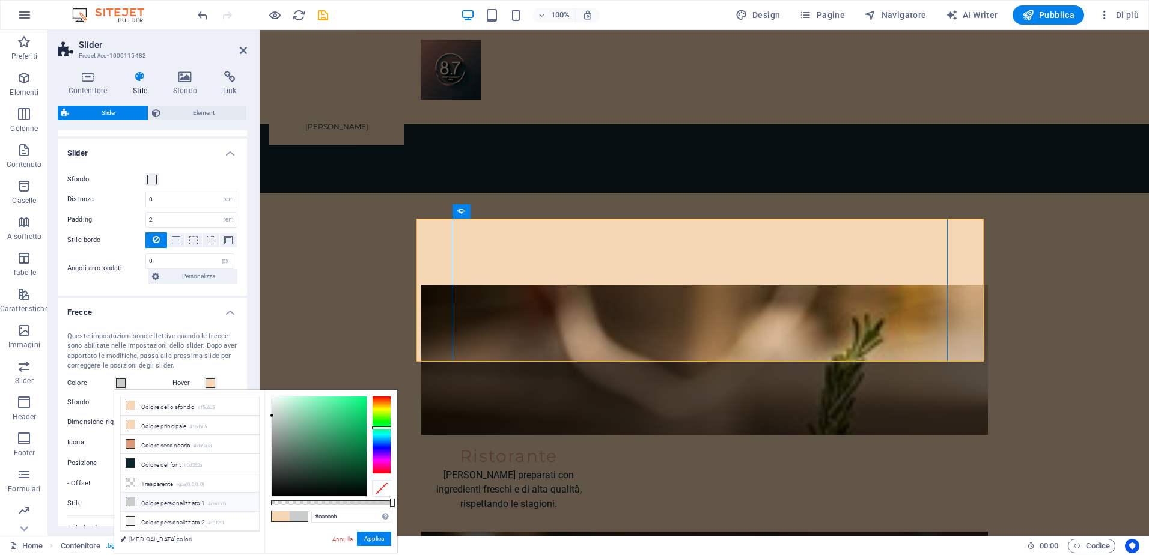
click at [130, 497] on icon at bounding box center [130, 501] width 8 height 8
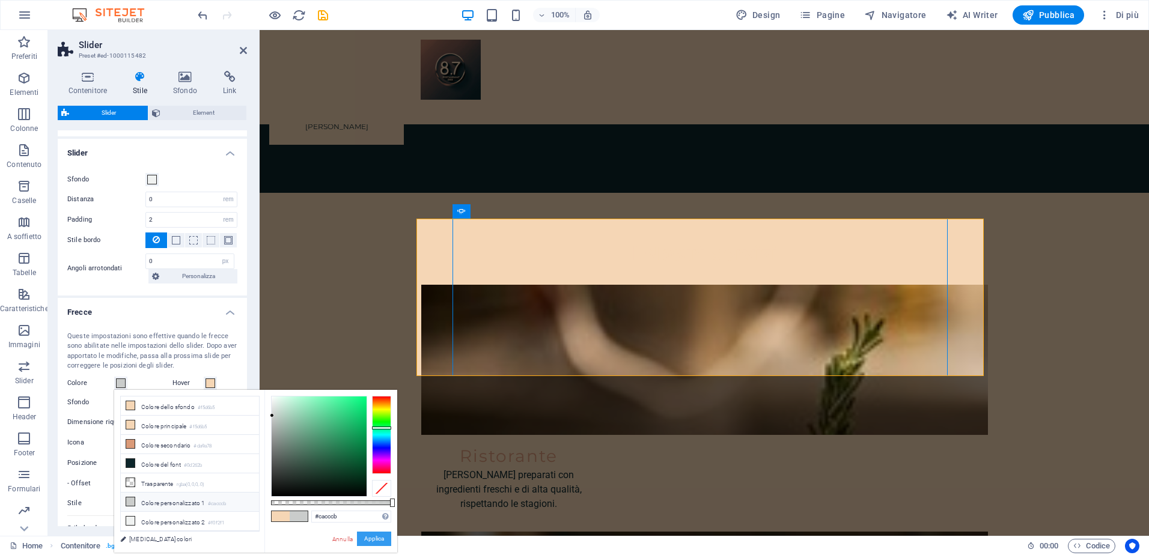
click at [367, 535] on button "Applica" at bounding box center [374, 539] width 34 height 14
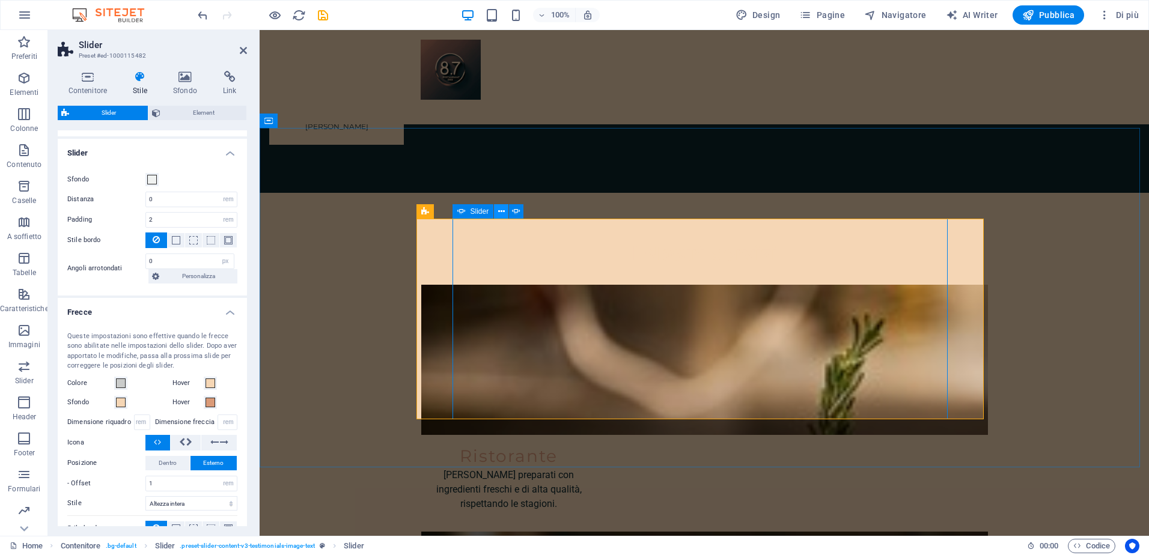
click at [503, 206] on icon at bounding box center [501, 211] width 7 height 13
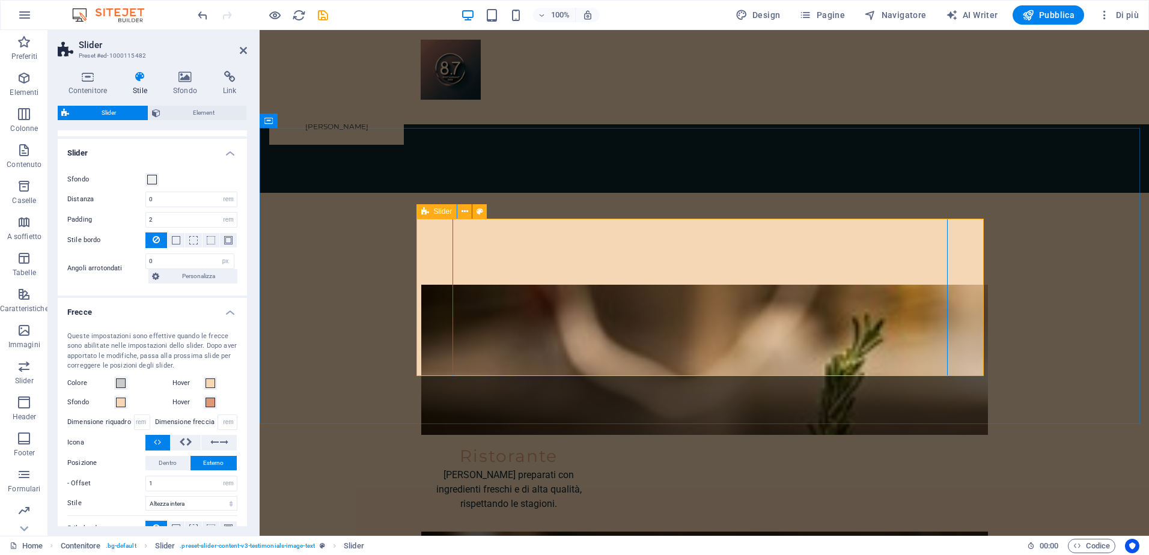
click at [431, 205] on div "Slider" at bounding box center [436, 211] width 41 height 14
click at [432, 205] on div "Slider" at bounding box center [436, 211] width 41 height 14
click at [481, 213] on icon at bounding box center [479, 211] width 7 height 13
click at [481, 208] on icon at bounding box center [479, 211] width 7 height 13
click at [121, 380] on span at bounding box center [121, 383] width 10 height 10
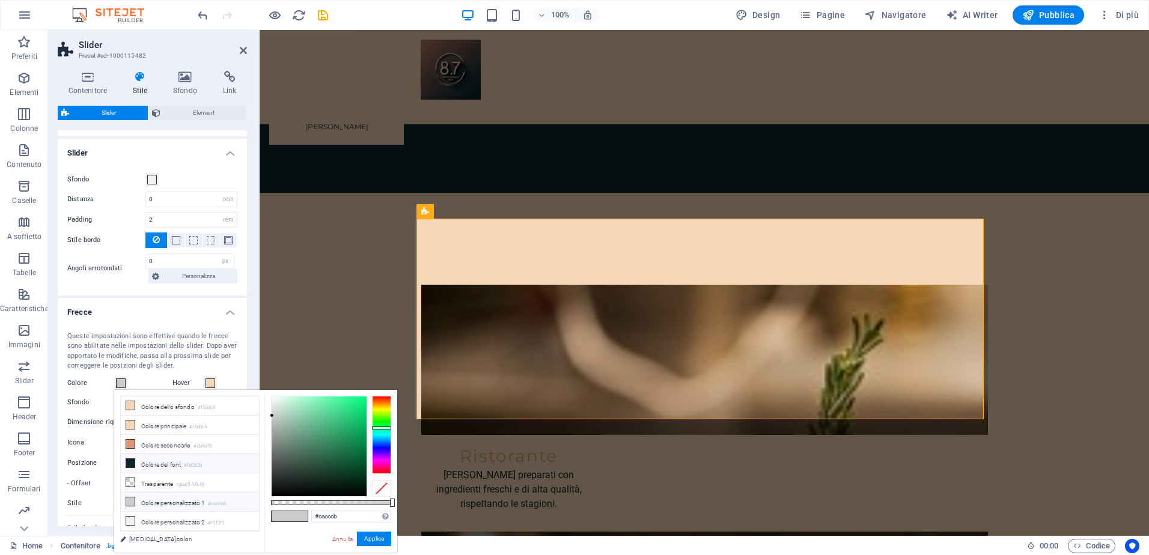
click at [160, 466] on li "Colore del font #0d262b" at bounding box center [190, 463] width 138 height 19
type input "#0d262b"
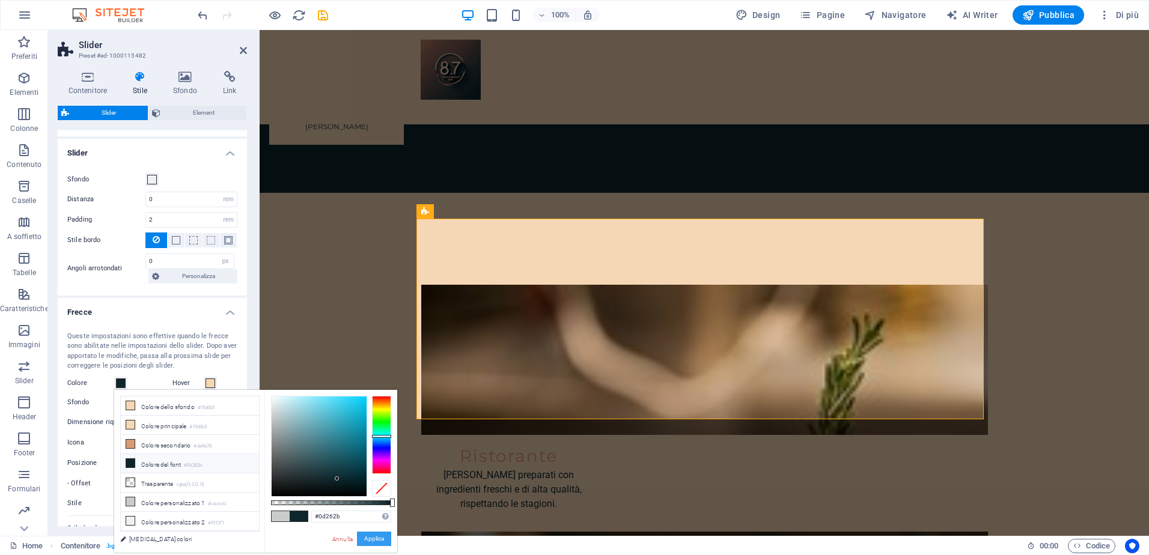
click at [375, 536] on button "Applica" at bounding box center [374, 539] width 34 height 14
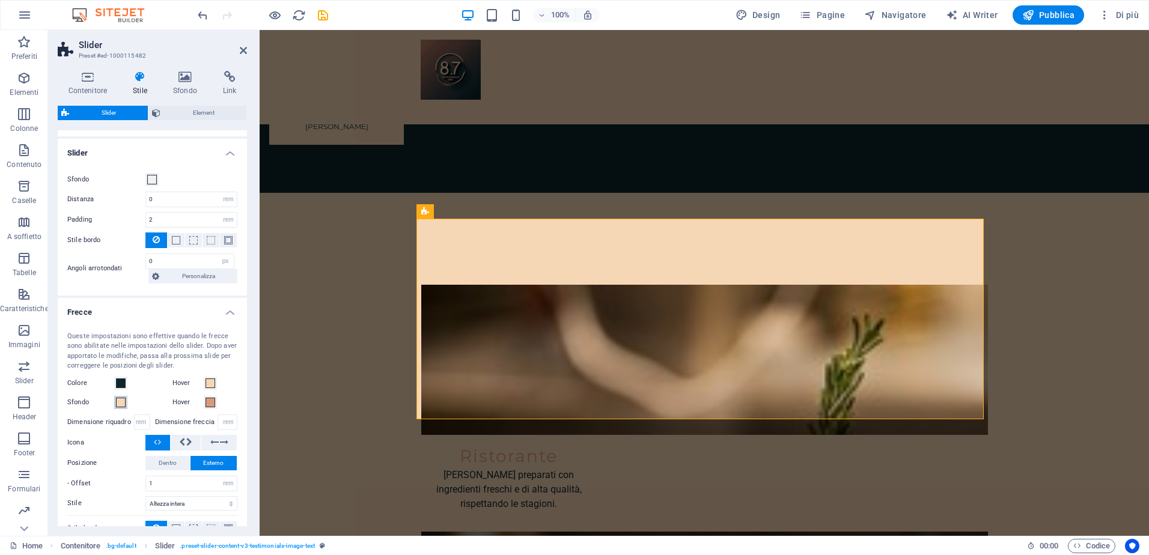
click at [123, 399] on span at bounding box center [121, 403] width 10 height 10
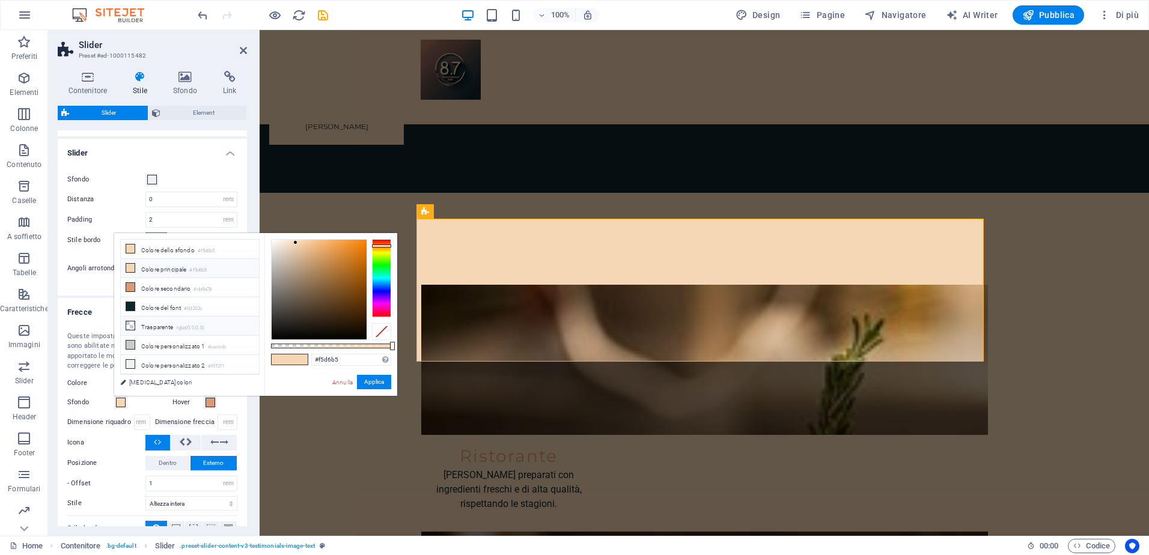
click at [150, 317] on li "Trasparente rgba(0,0,0,.0)" at bounding box center [190, 326] width 138 height 19
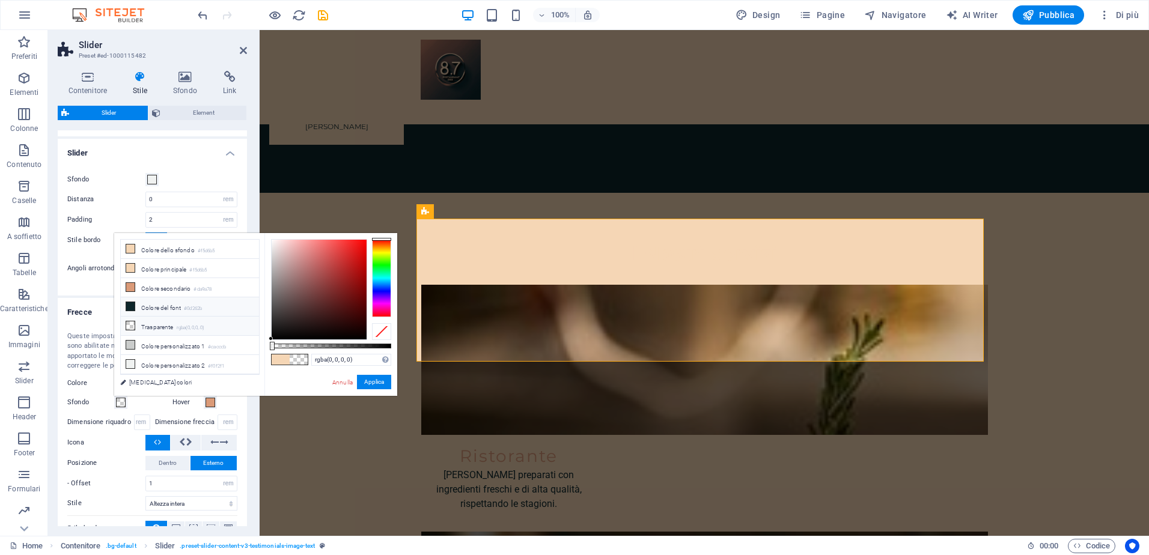
click at [150, 309] on li "Colore del font #0d262b" at bounding box center [190, 306] width 138 height 19
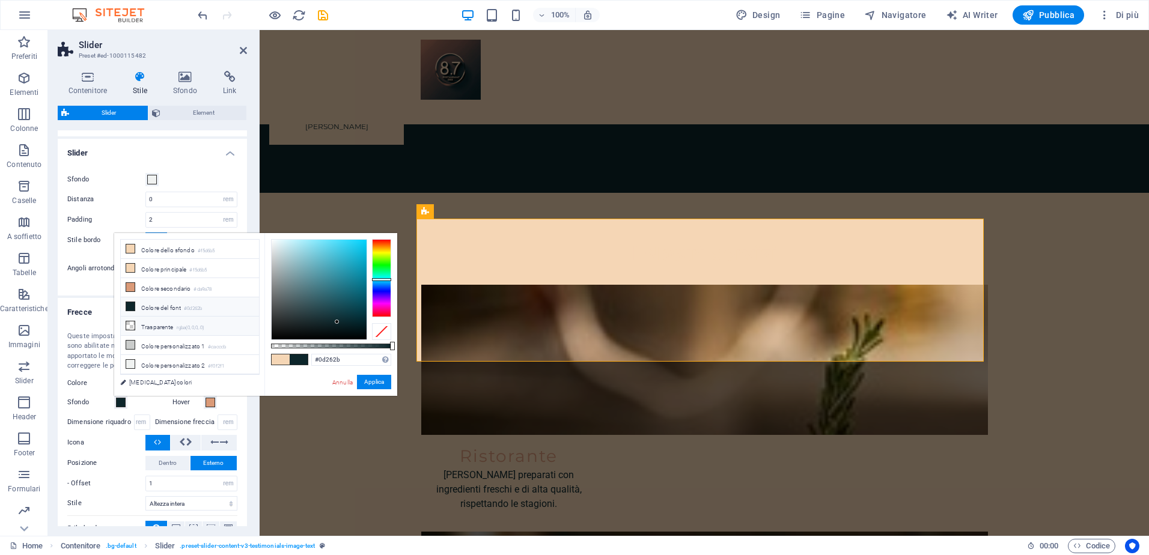
click at [143, 329] on li "Trasparente rgba(0,0,0,.0)" at bounding box center [190, 326] width 138 height 19
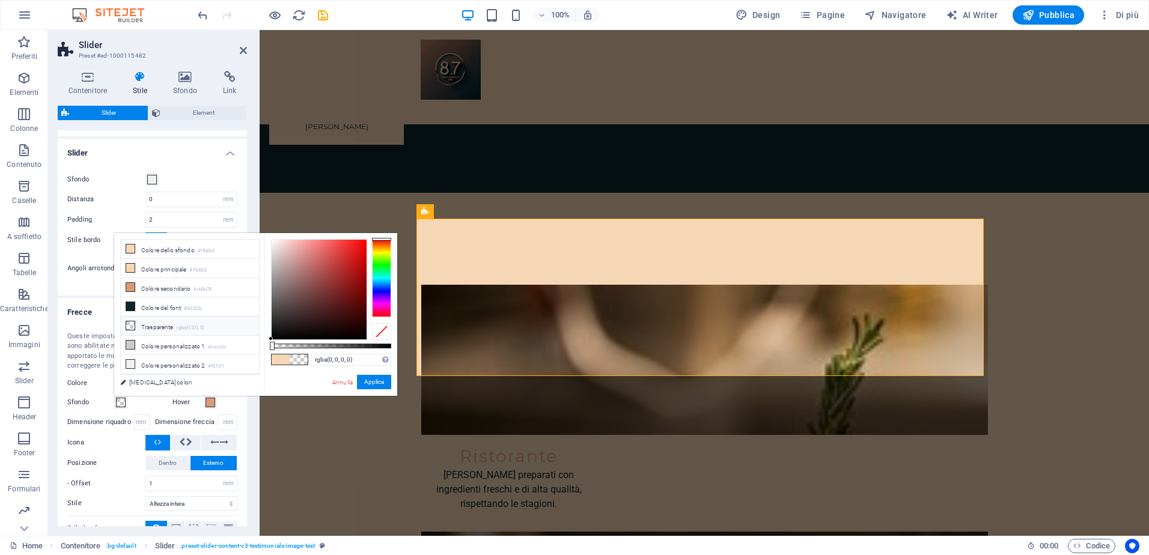
click at [126, 324] on icon at bounding box center [130, 325] width 8 height 8
click at [132, 324] on icon at bounding box center [130, 325] width 8 height 8
click at [128, 341] on icon at bounding box center [130, 345] width 8 height 8
type input "#cacccb"
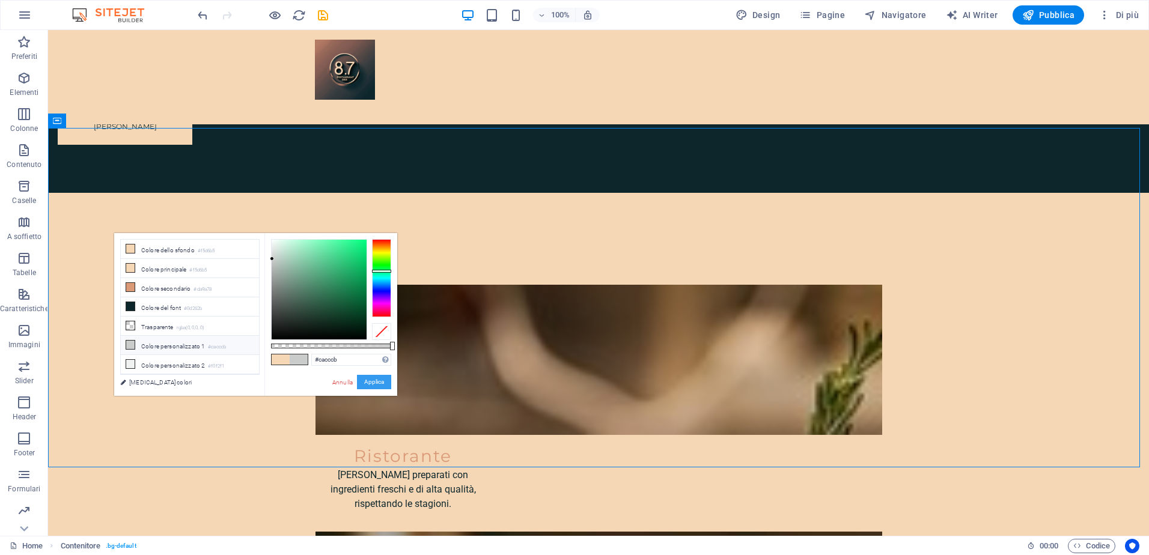
click at [369, 384] on button "Applica" at bounding box center [374, 382] width 34 height 14
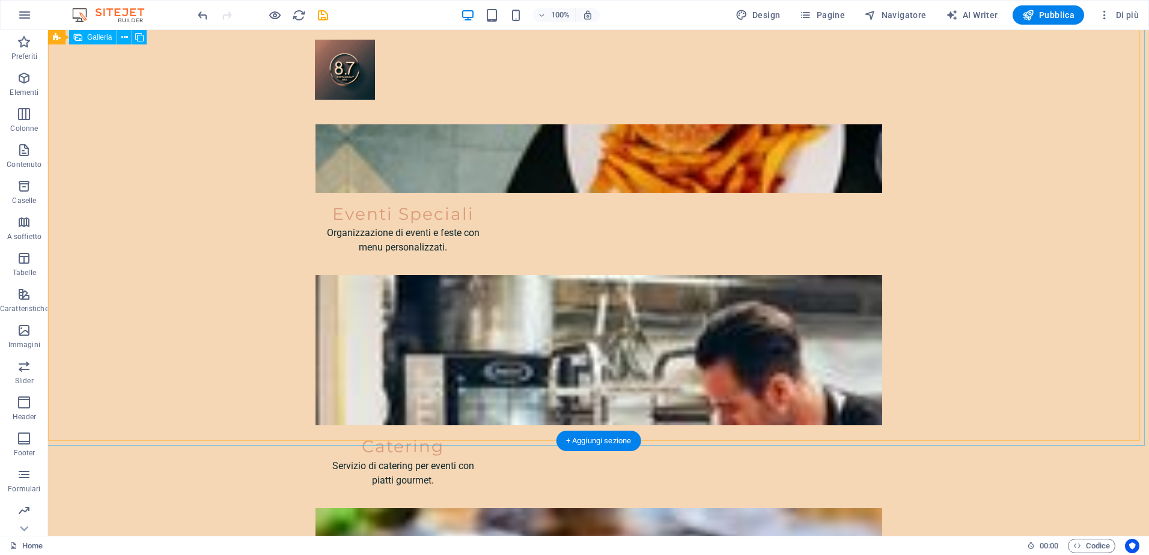
scroll to position [2403, 0]
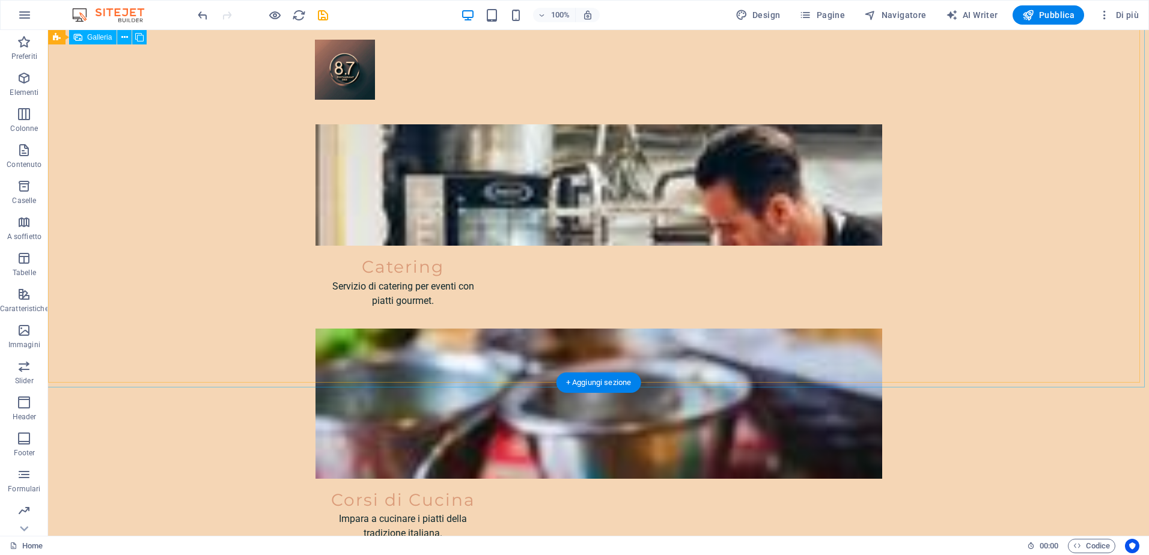
select select "px"
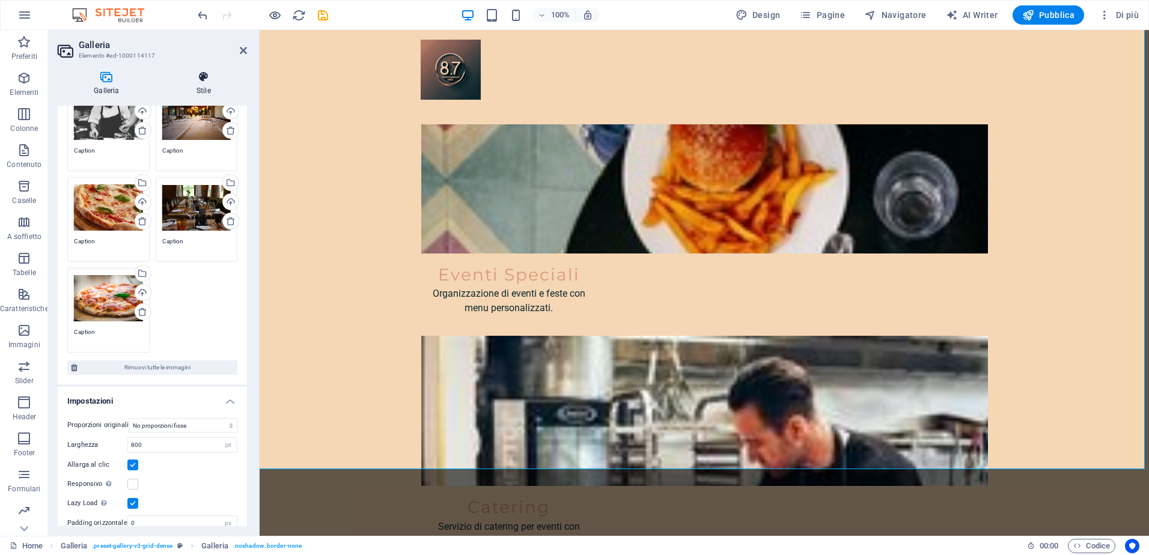
scroll to position [75, 0]
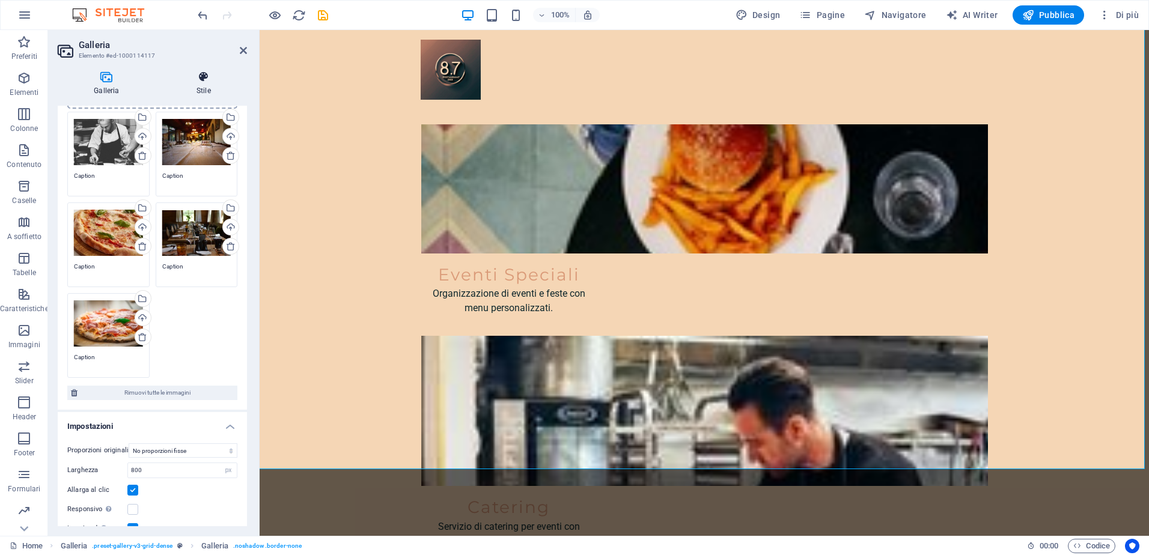
click at [210, 83] on h4 "Stile" at bounding box center [203, 83] width 87 height 25
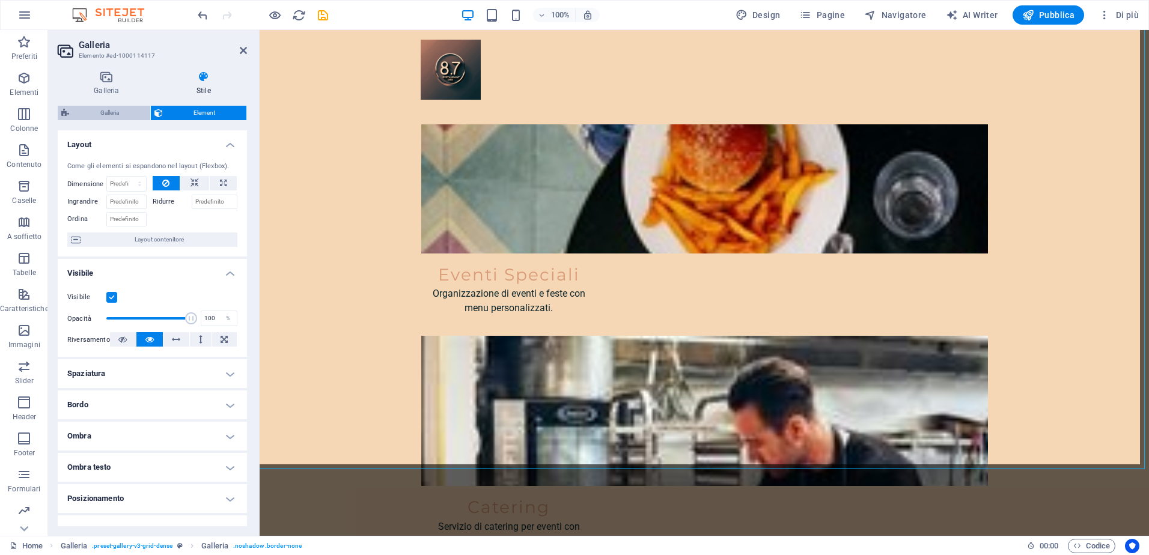
click at [103, 114] on span "Galleria" at bounding box center [110, 113] width 74 height 14
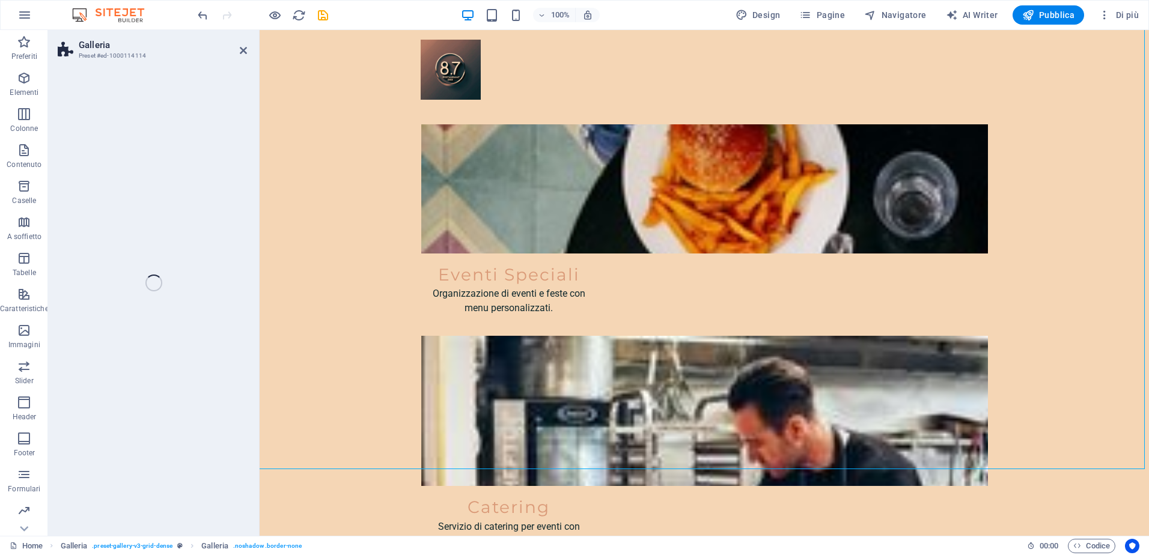
select select "rem"
select select "preset-gallery-v3-grid-dense"
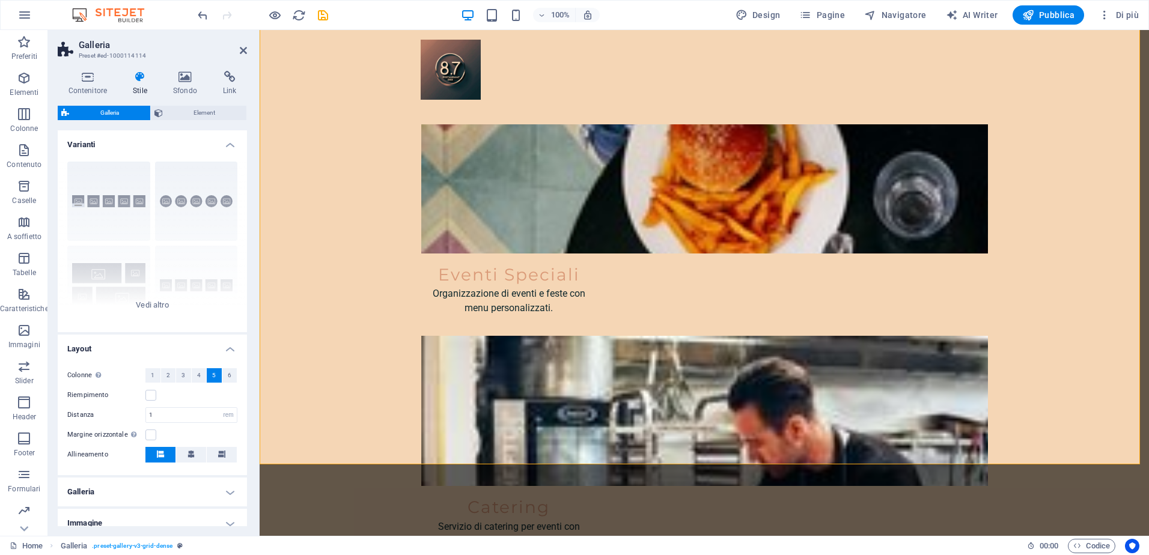
click at [190, 105] on div "Contenitore Stile Sfondo Link Dimensione Altezza Predefinito px rem % vh vw Alt…" at bounding box center [152, 298] width 189 height 455
click at [190, 111] on span "Element" at bounding box center [204, 113] width 77 height 14
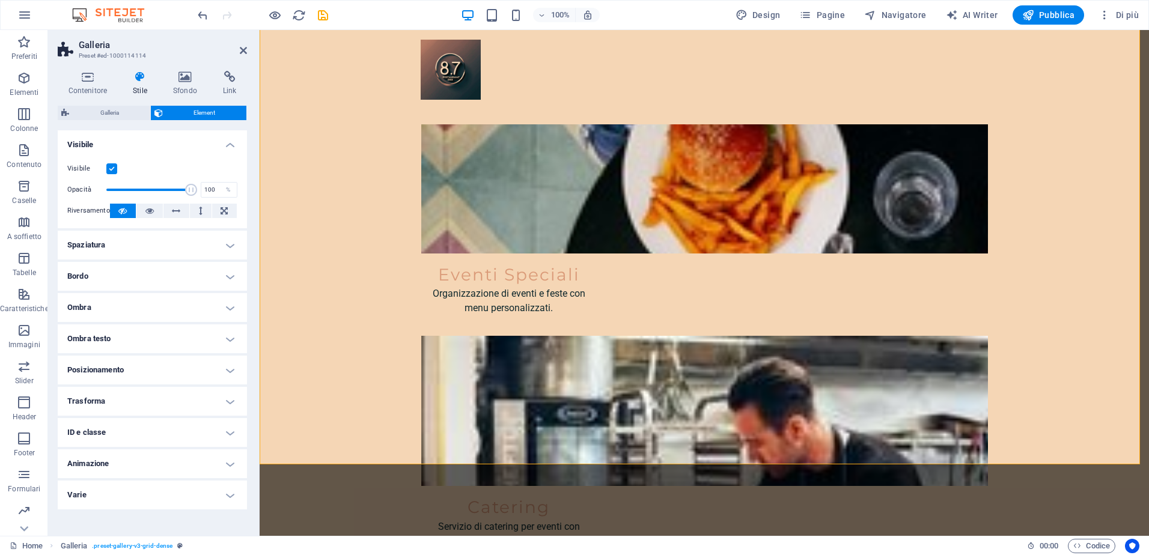
click at [102, 491] on h4 "Varie" at bounding box center [152, 495] width 189 height 29
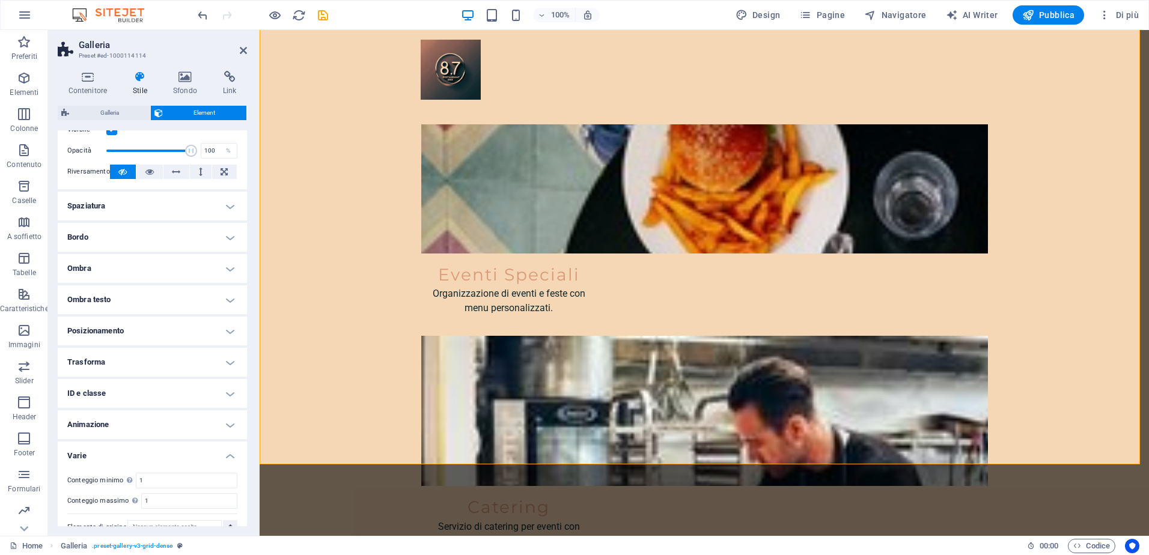
scroll to position [58, 0]
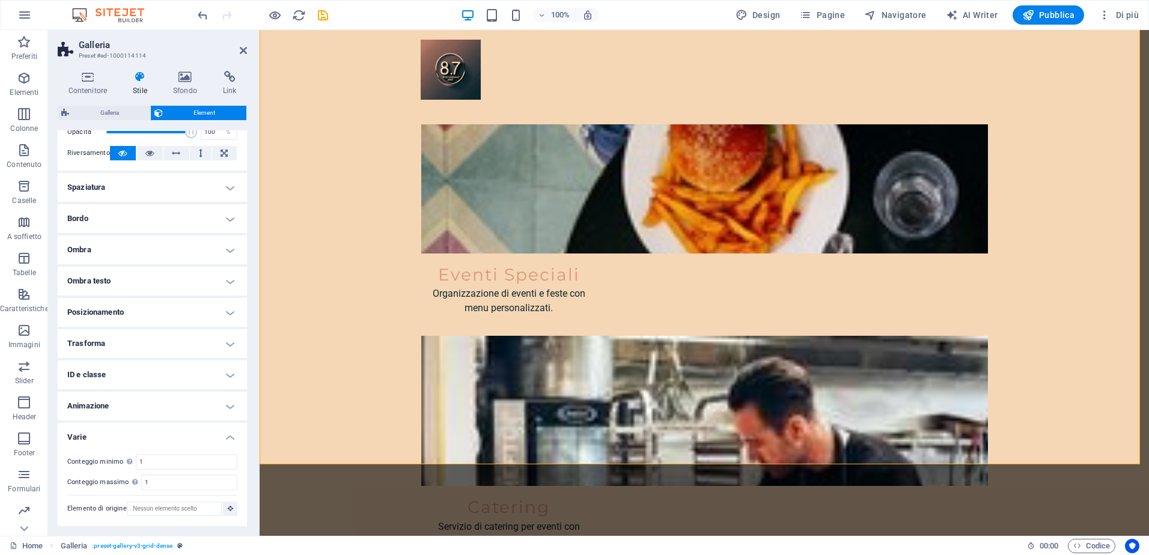
click at [98, 403] on h4 "Animazione" at bounding box center [152, 406] width 189 height 29
click at [94, 377] on h4 "ID e classe" at bounding box center [152, 374] width 189 height 29
click at [85, 344] on h4 "Trasforma" at bounding box center [152, 343] width 189 height 29
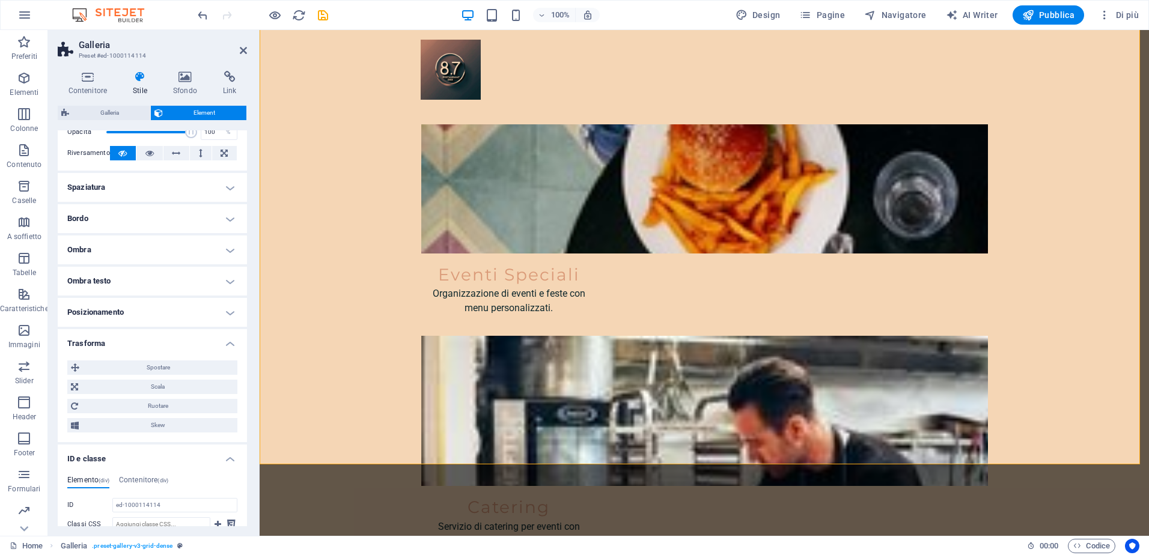
click at [87, 314] on h4 "Posizionamento" at bounding box center [152, 312] width 189 height 29
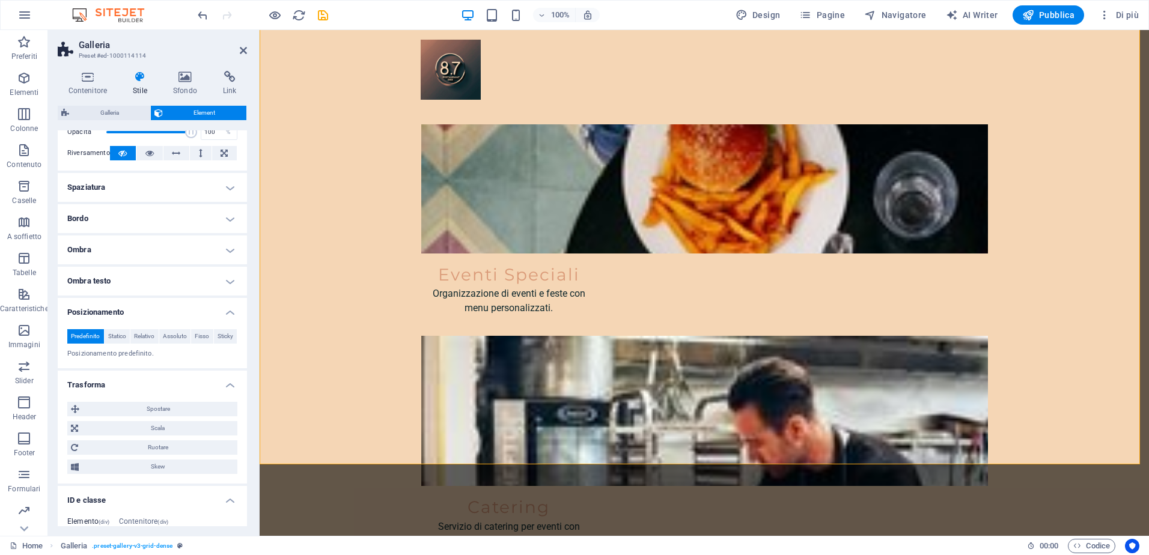
click at [93, 281] on h4 "Ombra testo" at bounding box center [152, 281] width 189 height 29
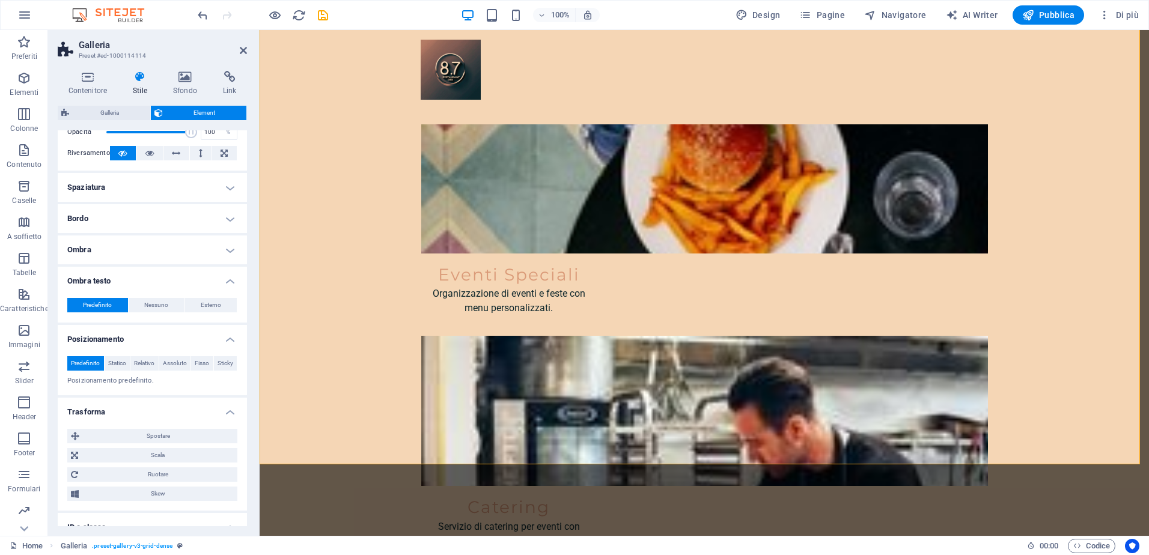
click at [97, 252] on h4 "Ombra" at bounding box center [152, 249] width 189 height 29
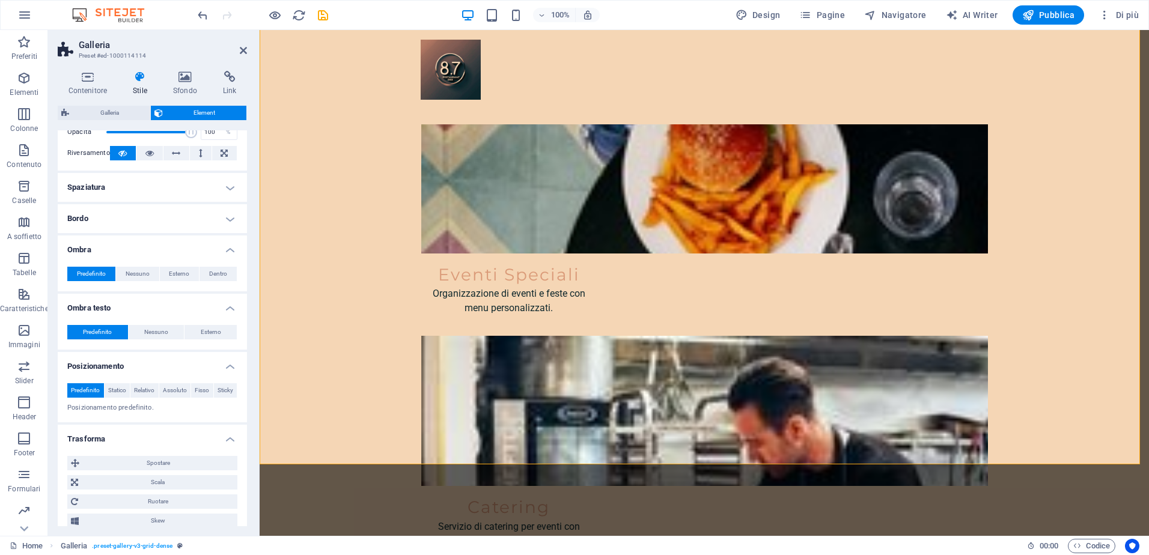
click at [96, 225] on h4 "Bordo" at bounding box center [152, 218] width 189 height 29
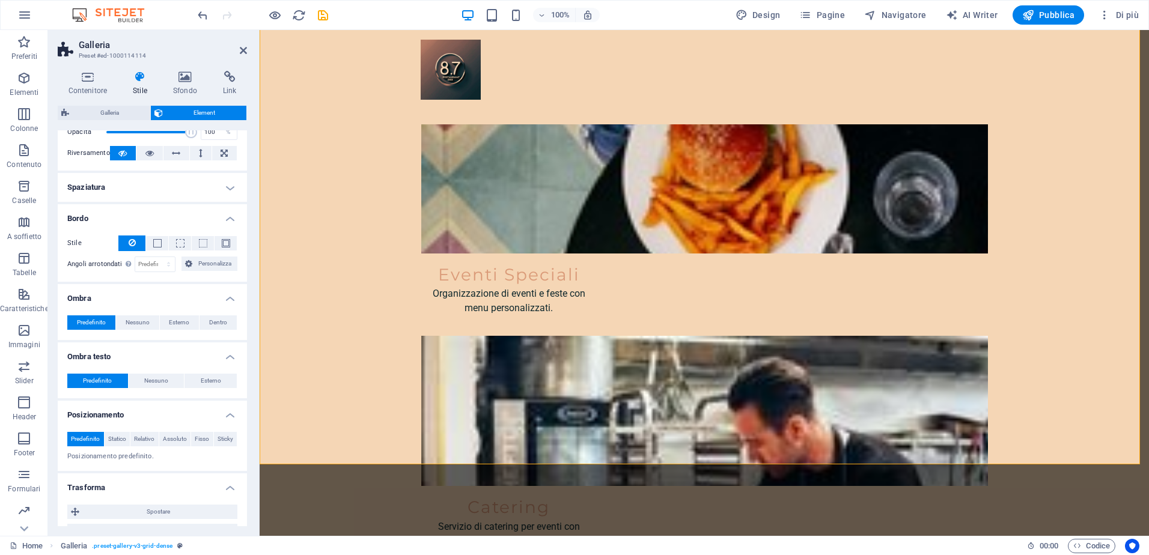
click at [100, 193] on h4 "Spaziatura" at bounding box center [152, 187] width 189 height 29
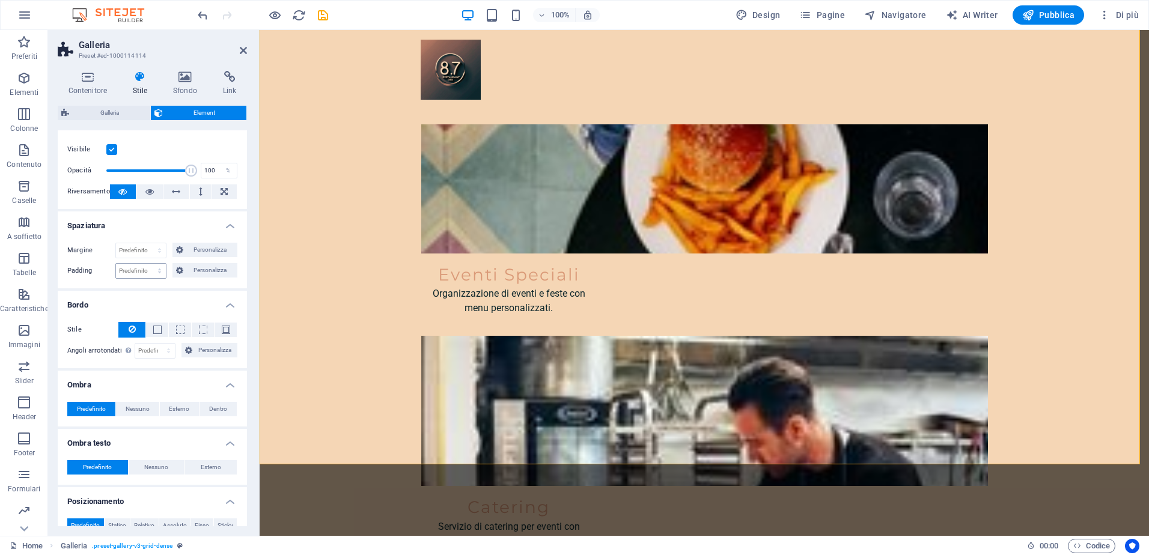
scroll to position [0, 0]
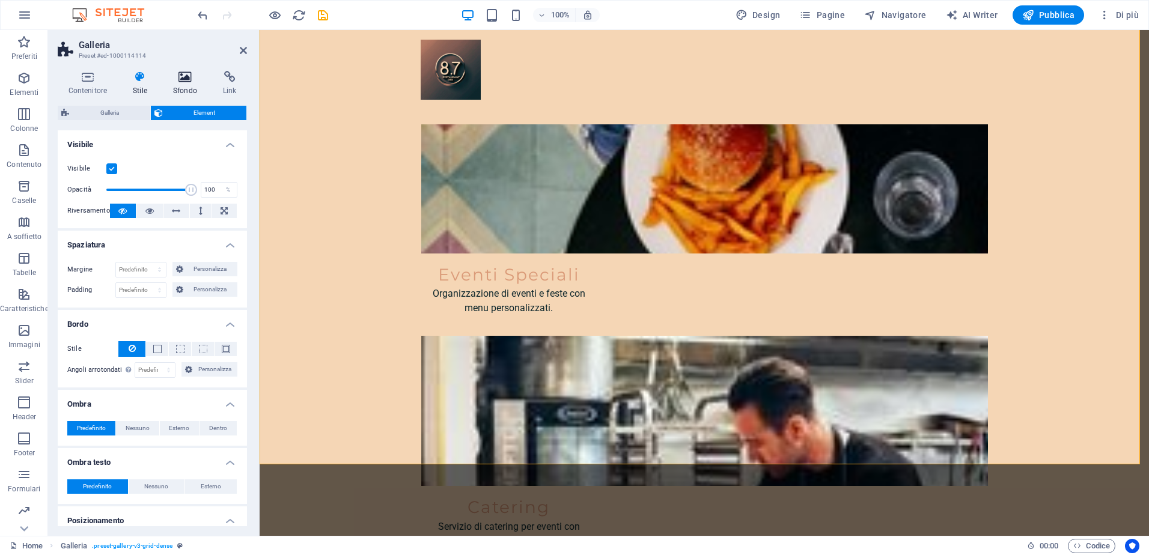
click at [196, 76] on icon at bounding box center [184, 77] width 45 height 12
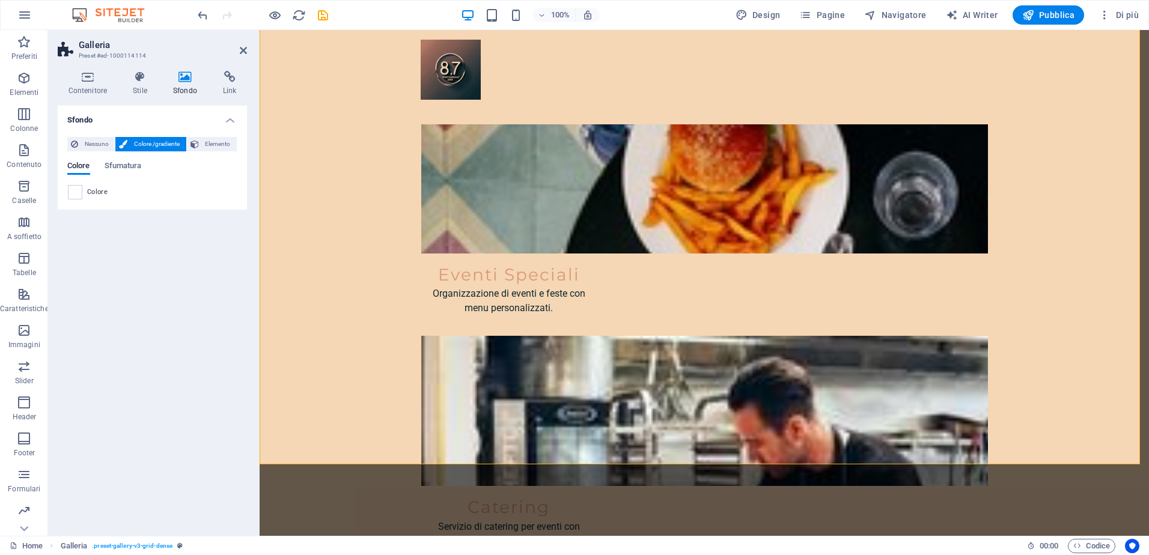
click at [162, 142] on span "Colore /gradiente" at bounding box center [156, 144] width 51 height 14
click at [77, 191] on span at bounding box center [74, 192] width 13 height 13
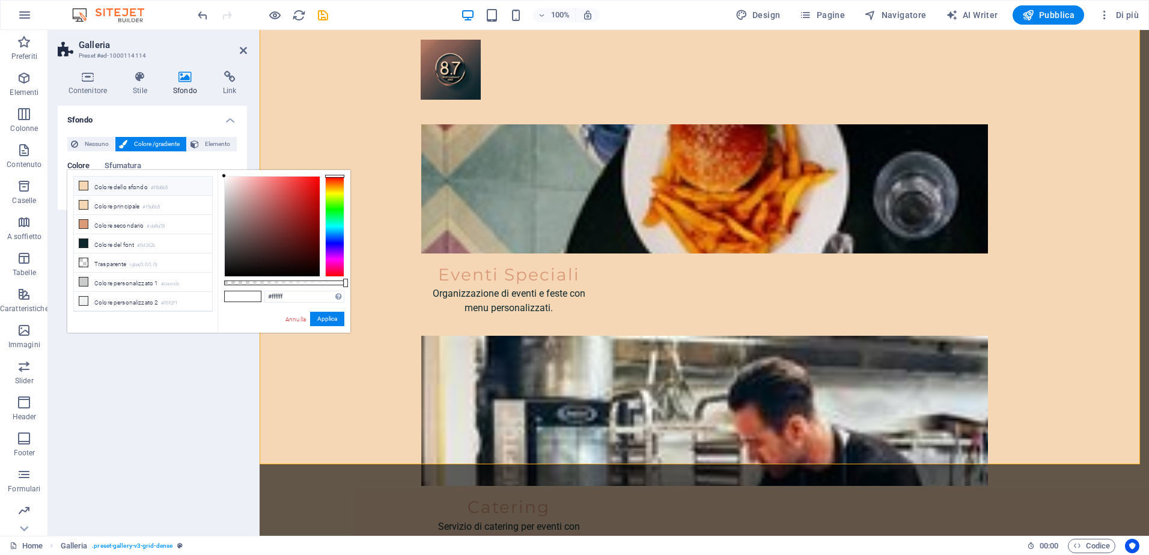
click at [106, 186] on li "Colore dello sfondo #f5d6b5" at bounding box center [143, 186] width 138 height 19
type input "#f5d6b5"
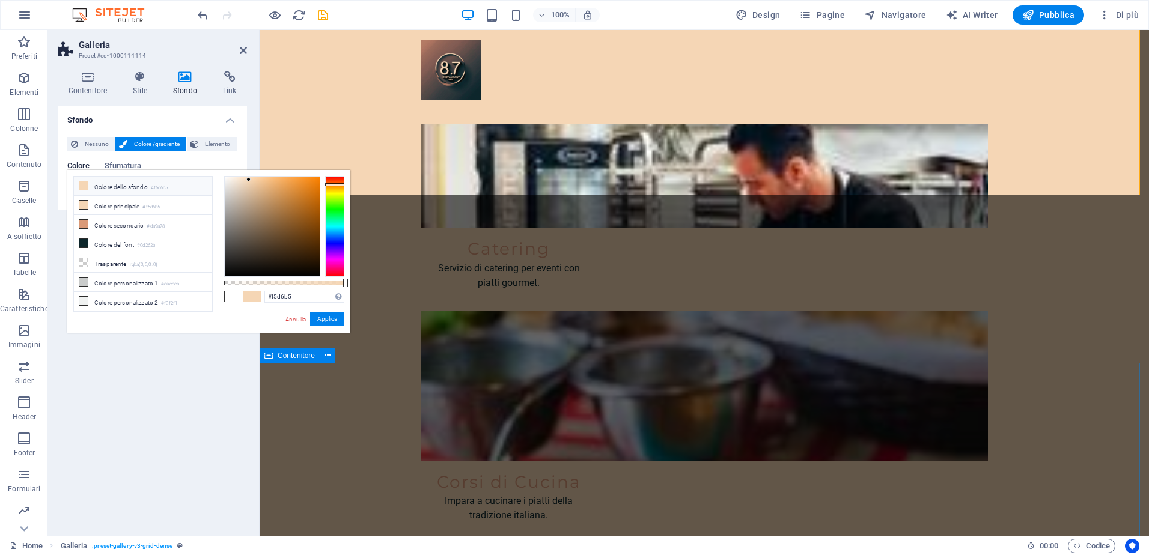
scroll to position [2403, 0]
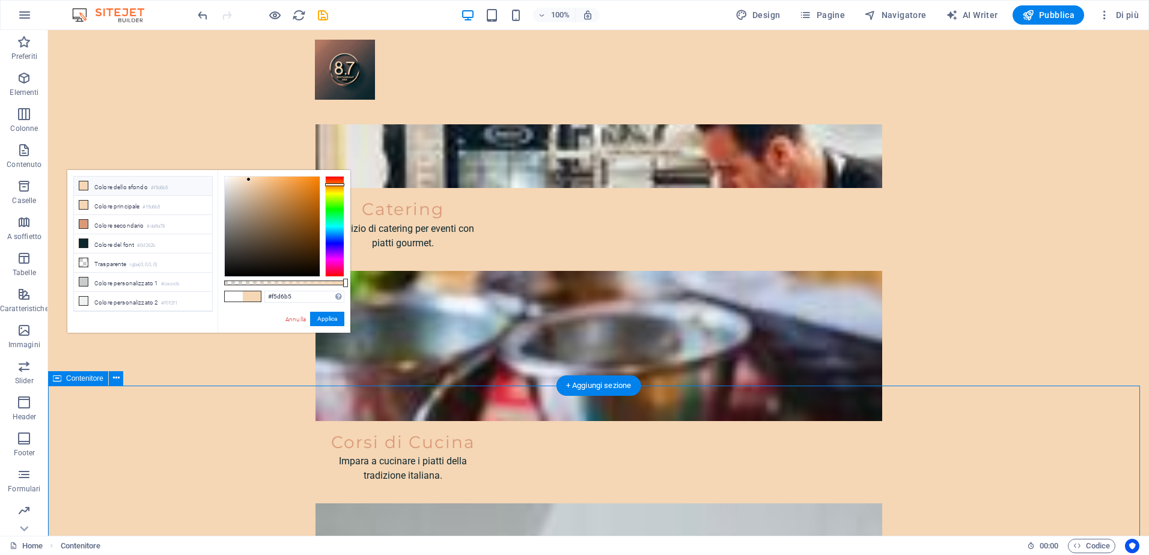
scroll to position [2456, 0]
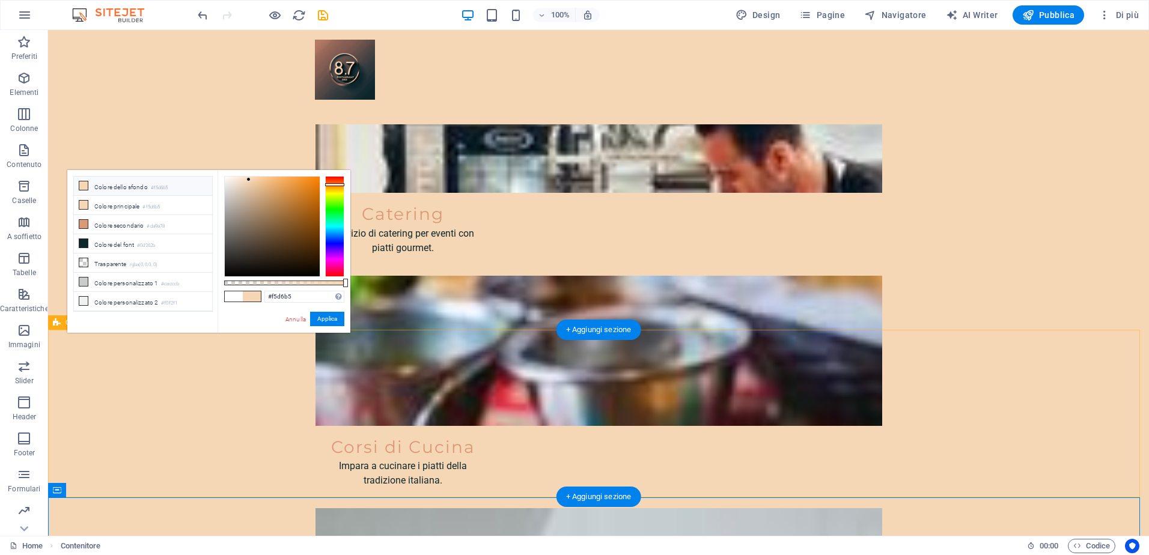
select select "rem"
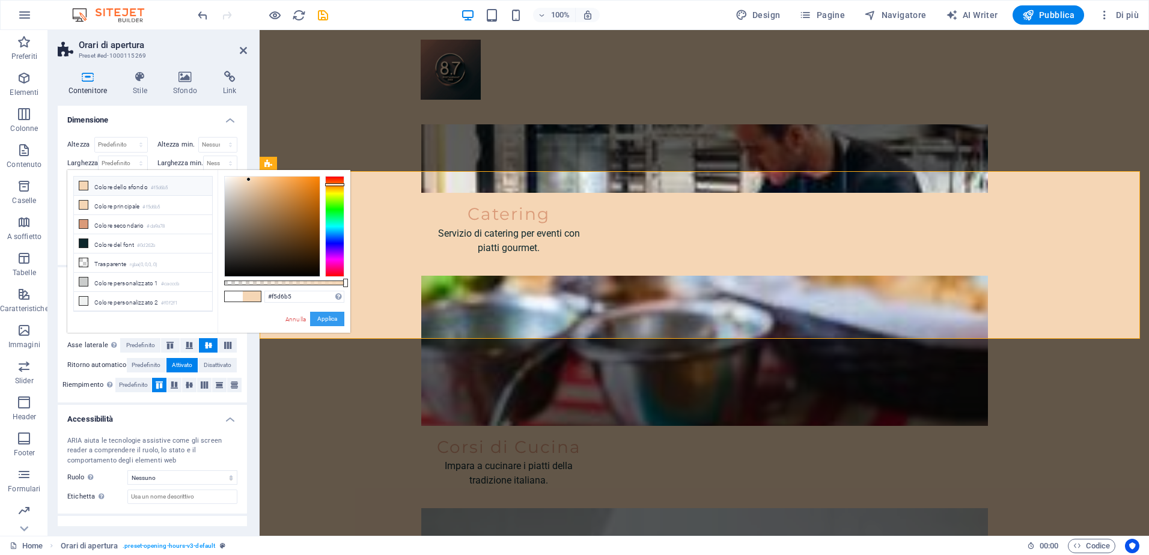
click at [328, 320] on button "Applica" at bounding box center [327, 319] width 34 height 14
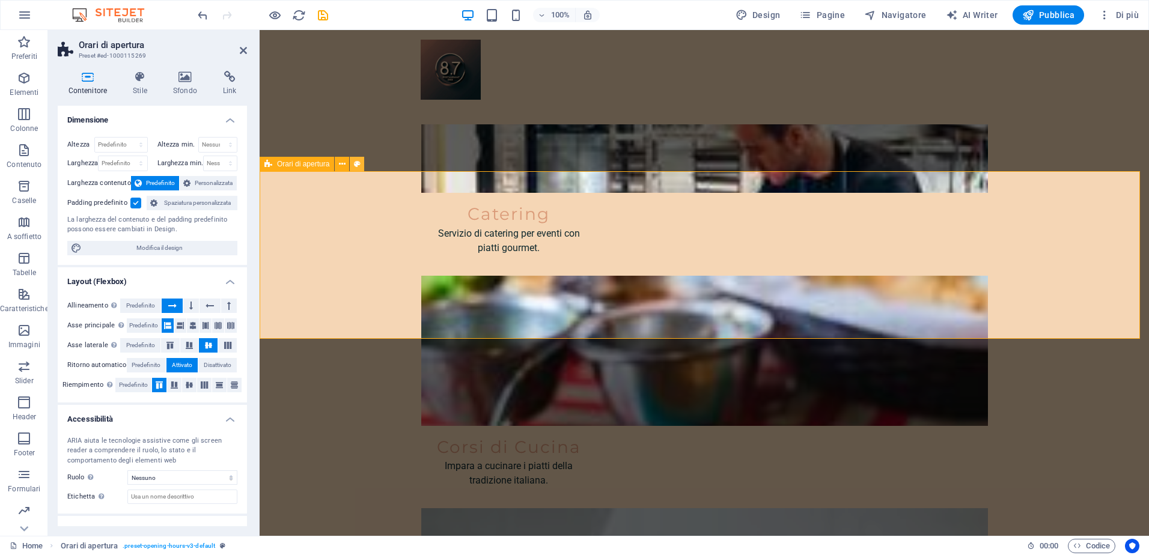
click at [359, 165] on icon at bounding box center [357, 164] width 7 height 13
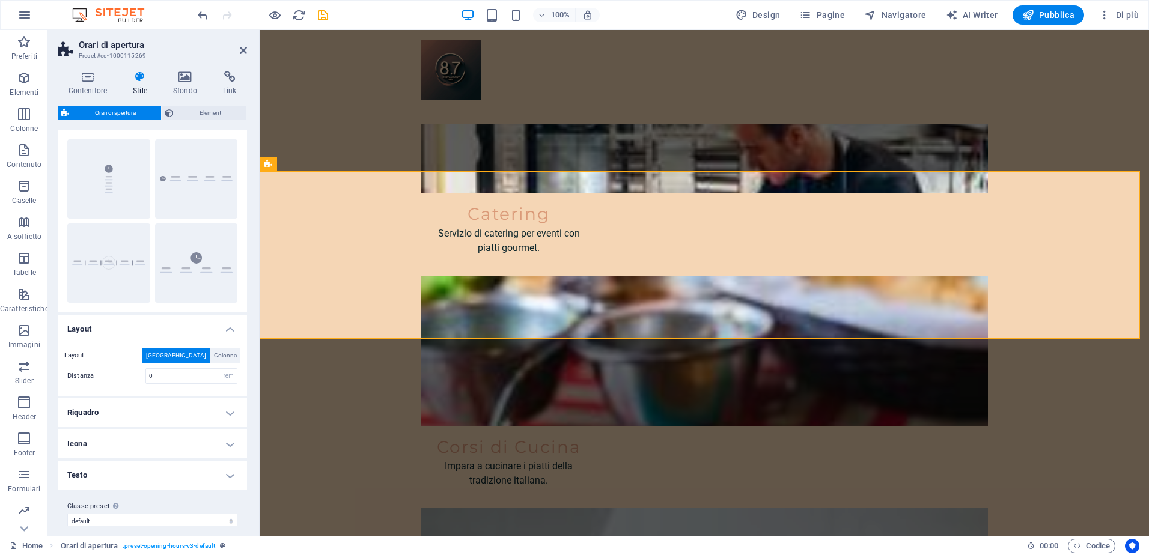
scroll to position [34, 0]
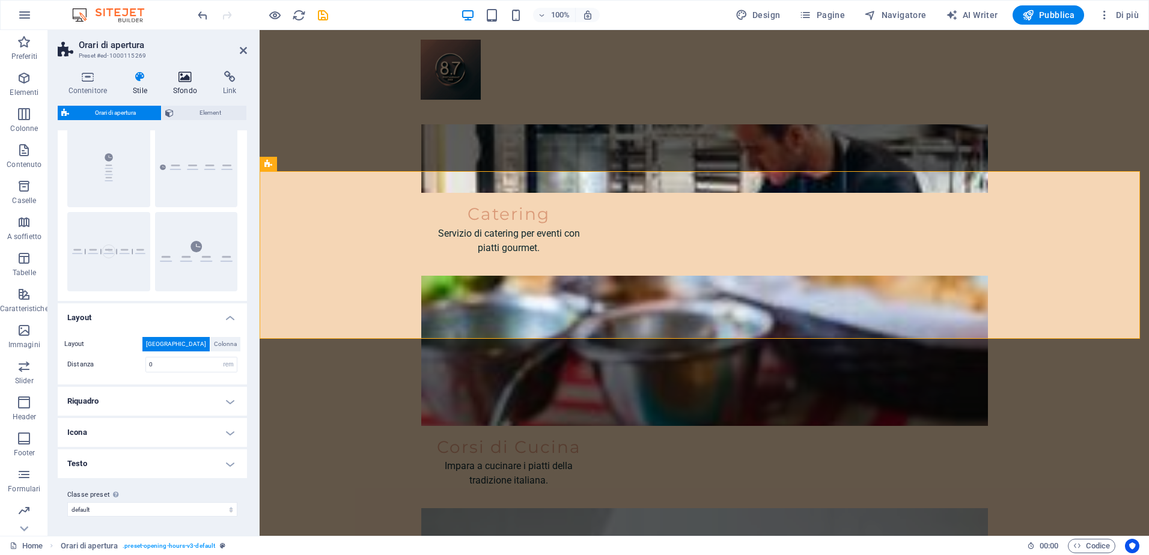
click at [186, 88] on h4 "Sfondo" at bounding box center [187, 83] width 50 height 25
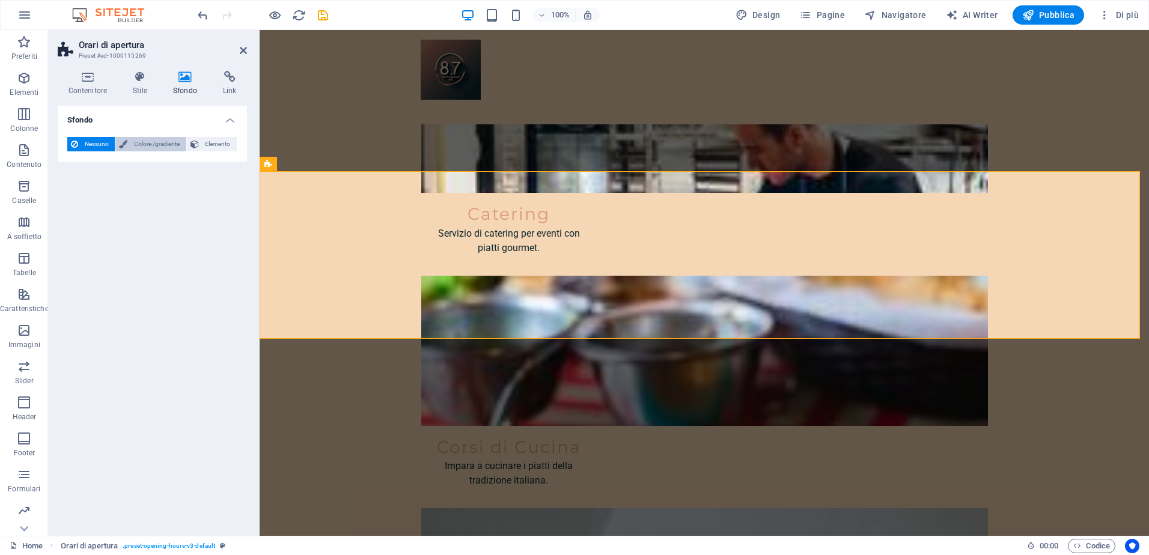
click at [155, 143] on span "Colore /gradiente" at bounding box center [156, 144] width 51 height 14
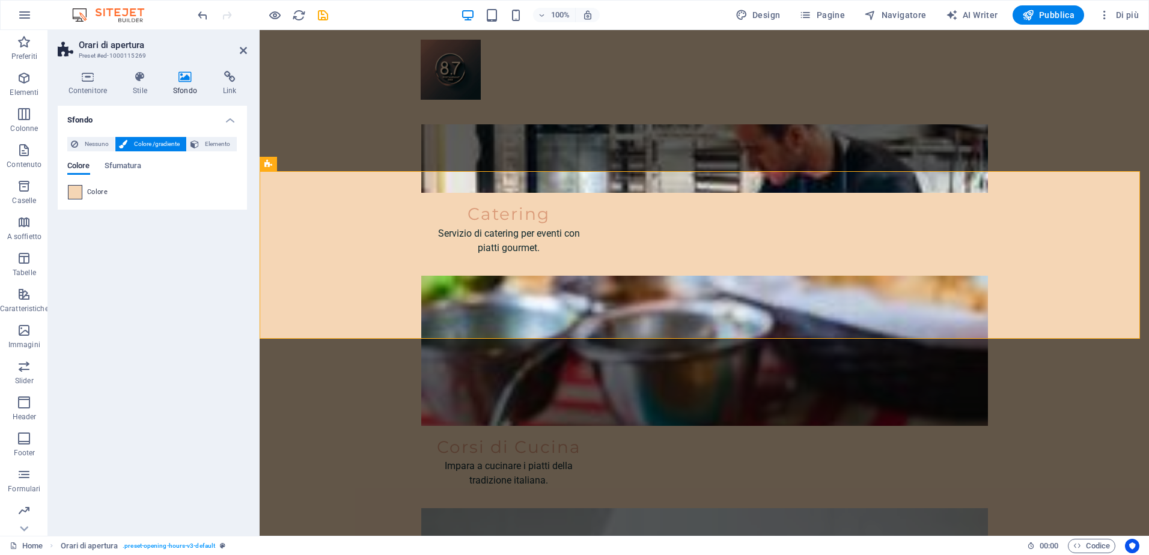
click at [76, 194] on span at bounding box center [74, 192] width 13 height 13
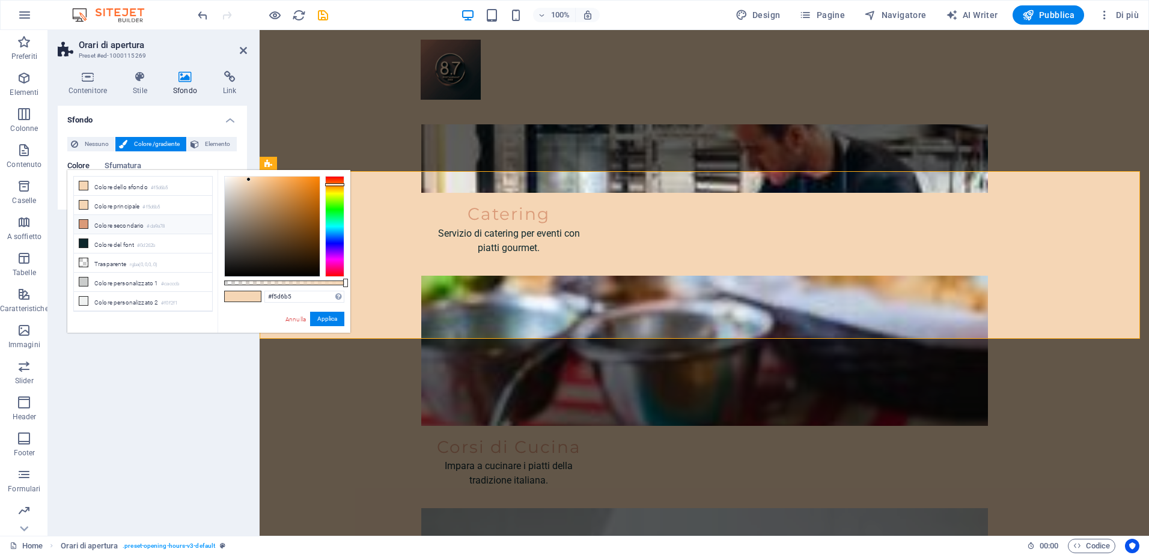
click at [103, 226] on li "Colore secondario #da9a78" at bounding box center [143, 224] width 138 height 19
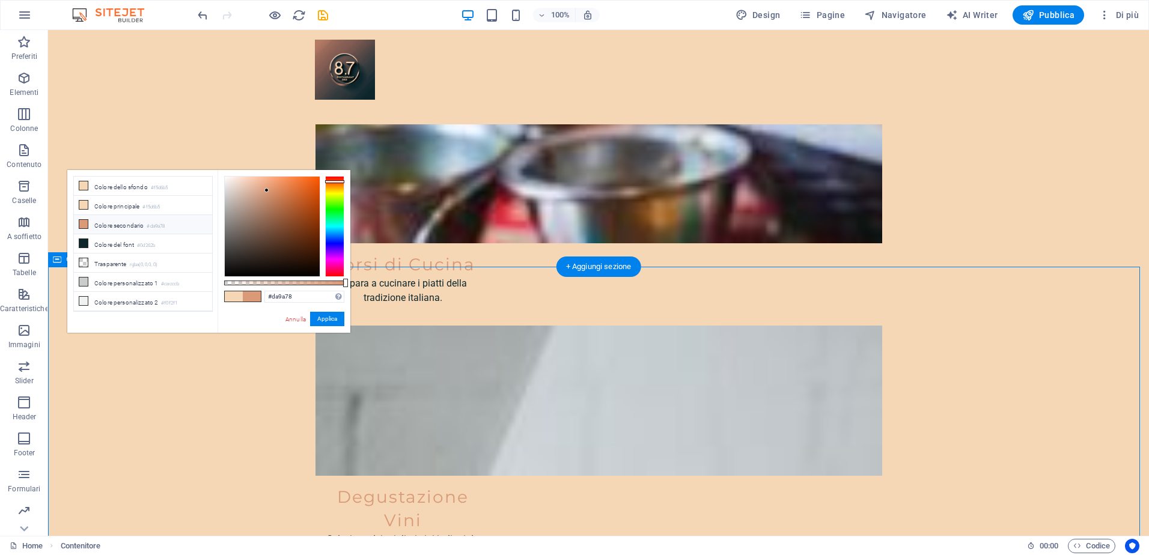
scroll to position [2629, 0]
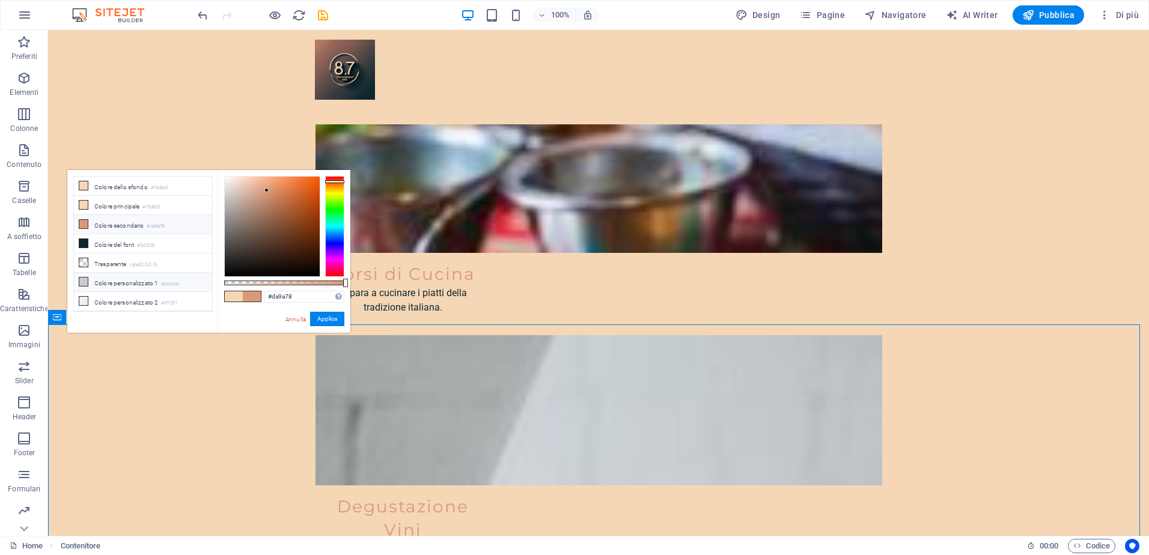
click at [114, 278] on li "Colore personalizzato 1 #cacccb" at bounding box center [143, 282] width 138 height 19
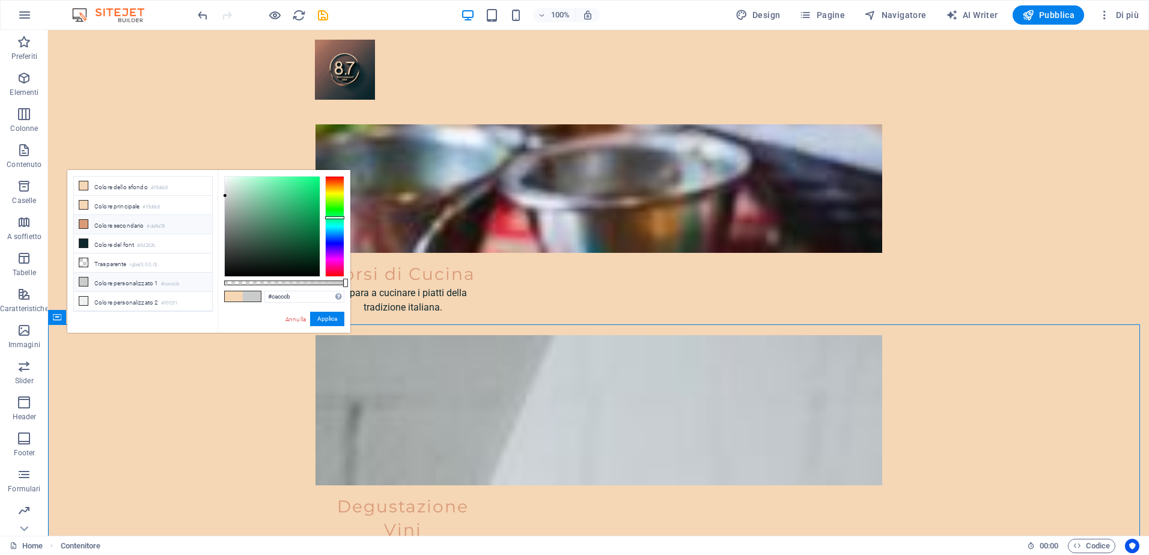
click at [93, 226] on li "Colore secondario #da9a78" at bounding box center [143, 224] width 138 height 19
type input "#da9a78"
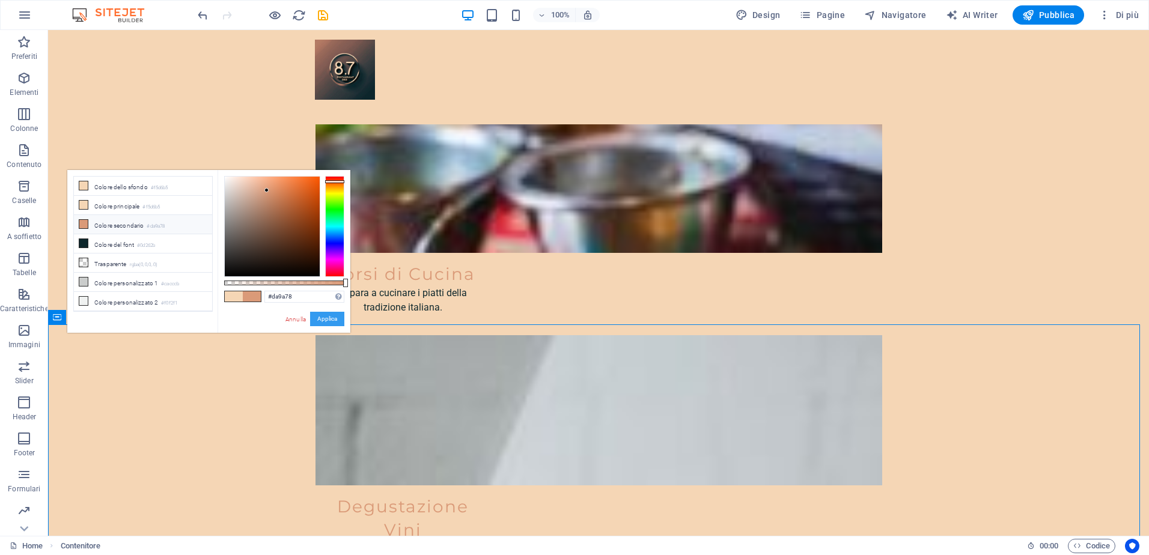
click at [333, 323] on button "Applica" at bounding box center [327, 319] width 34 height 14
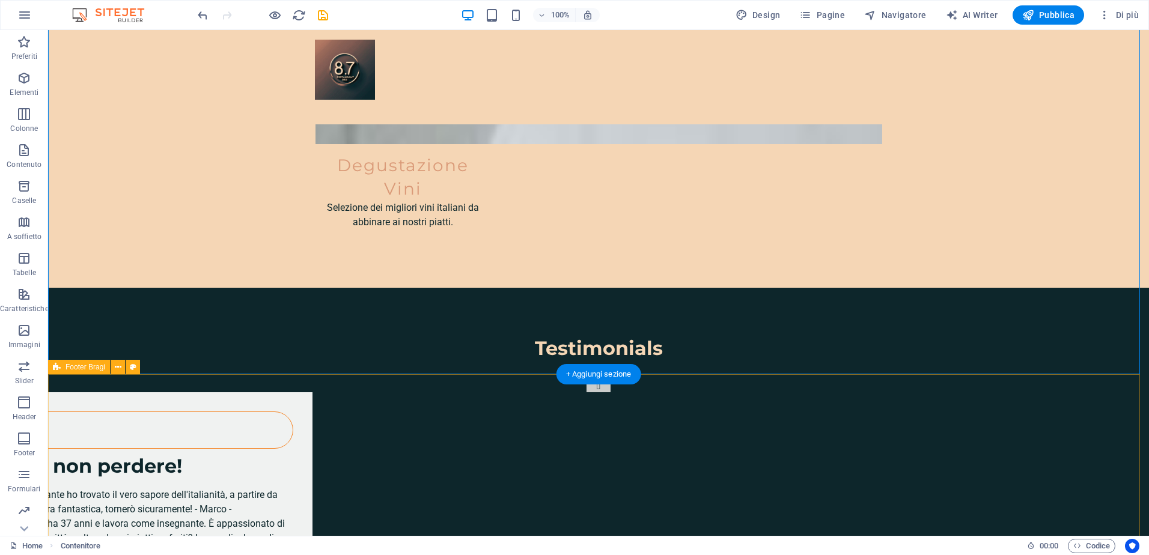
scroll to position [2992, 0]
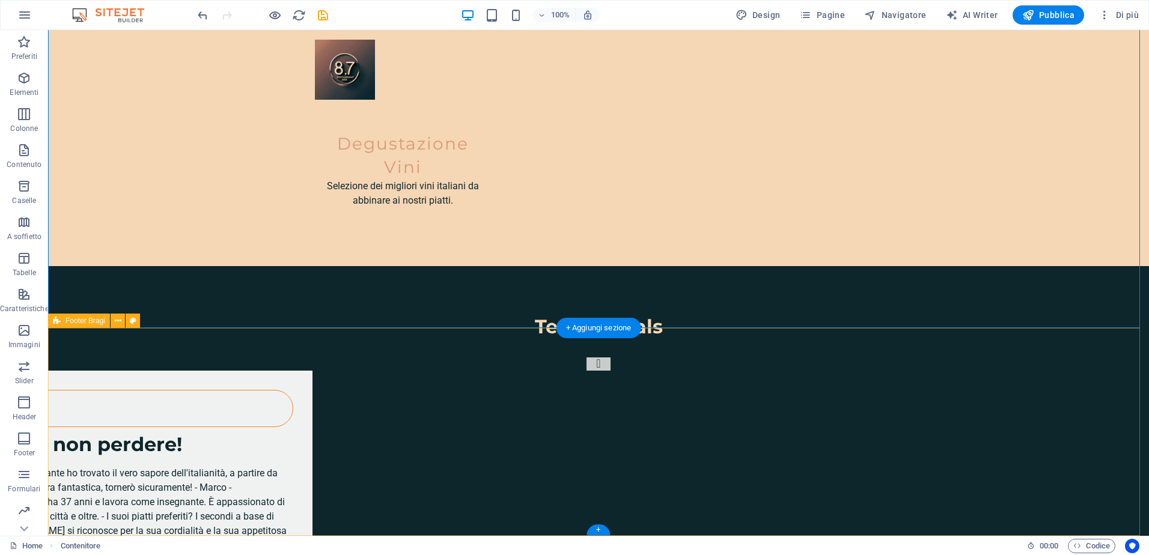
click at [132, 324] on icon at bounding box center [133, 321] width 7 height 13
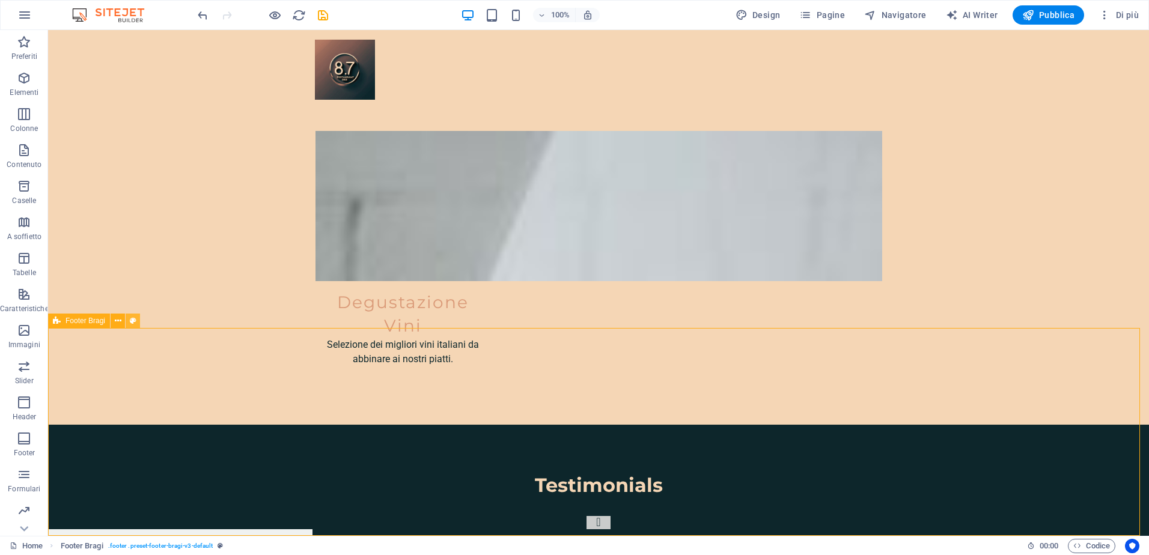
select select "%"
select select "rem"
select select "px"
select select "rem"
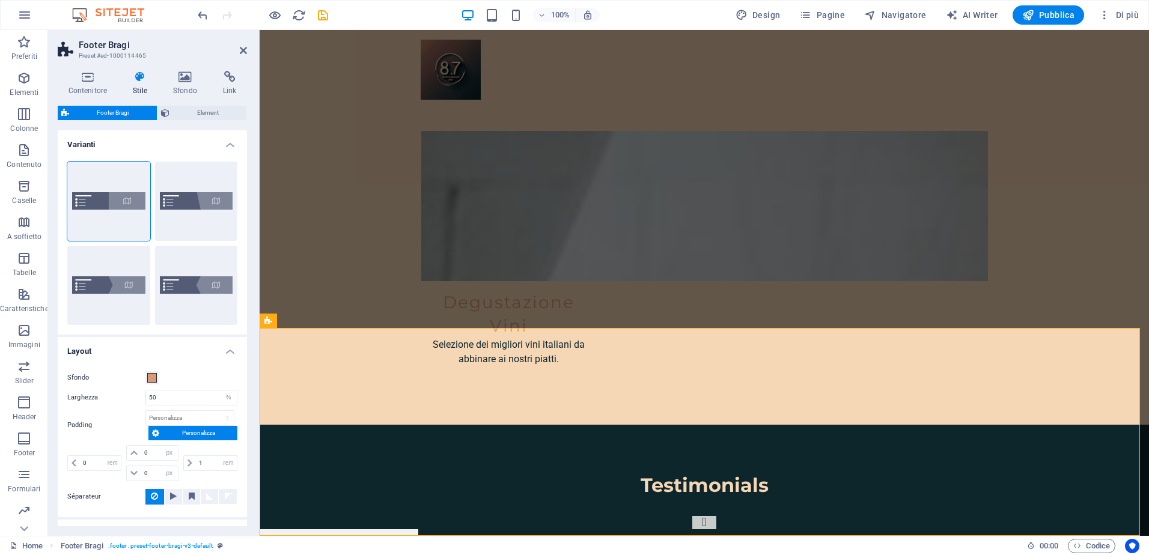
click at [148, 386] on div "Sfondo Larghezza 50 px rem % vw vh Padding px rem % vw vh Personalizza Personal…" at bounding box center [152, 438] width 194 height 159
click at [156, 375] on span at bounding box center [152, 378] width 10 height 10
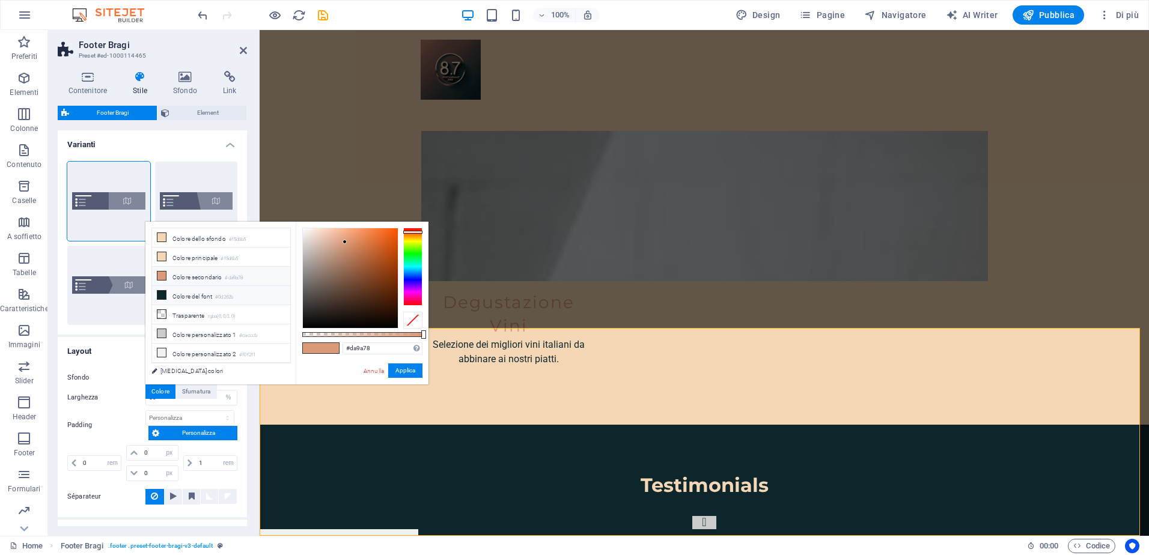
click at [161, 286] on li "Colore del font #0d262b" at bounding box center [221, 295] width 138 height 19
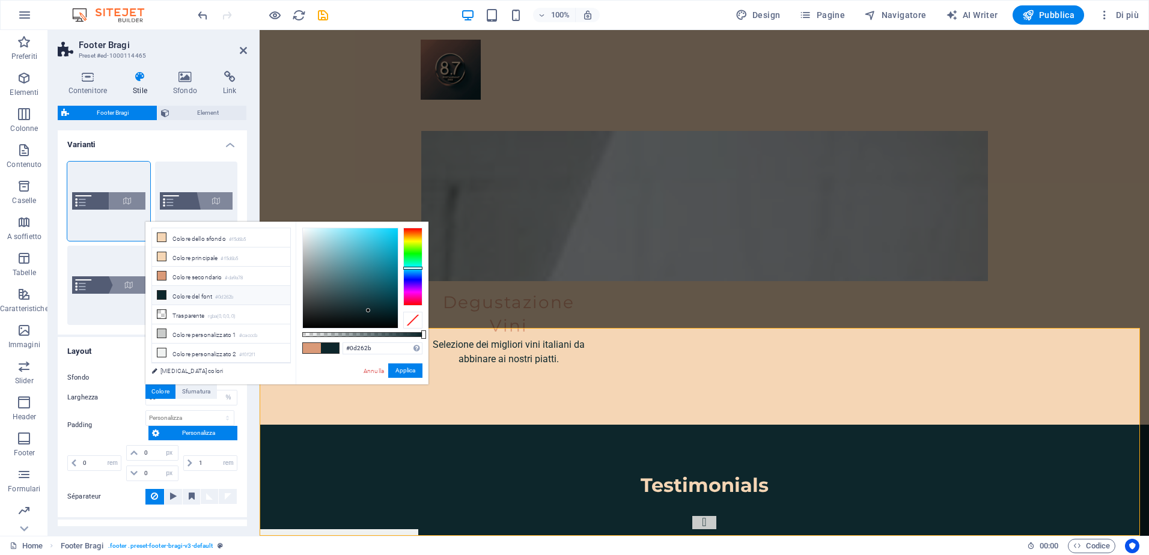
click at [163, 291] on icon at bounding box center [161, 295] width 8 height 8
click at [162, 292] on icon at bounding box center [161, 295] width 8 height 8
click at [159, 329] on icon at bounding box center [161, 333] width 8 height 8
type input "#cacccb"
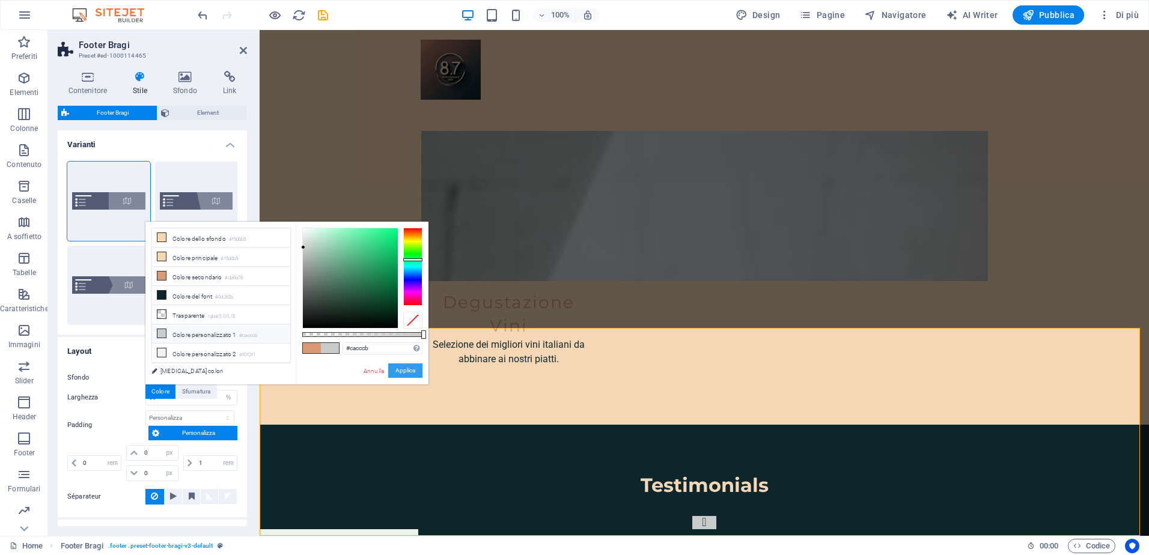
click at [395, 366] on button "Applica" at bounding box center [405, 370] width 34 height 14
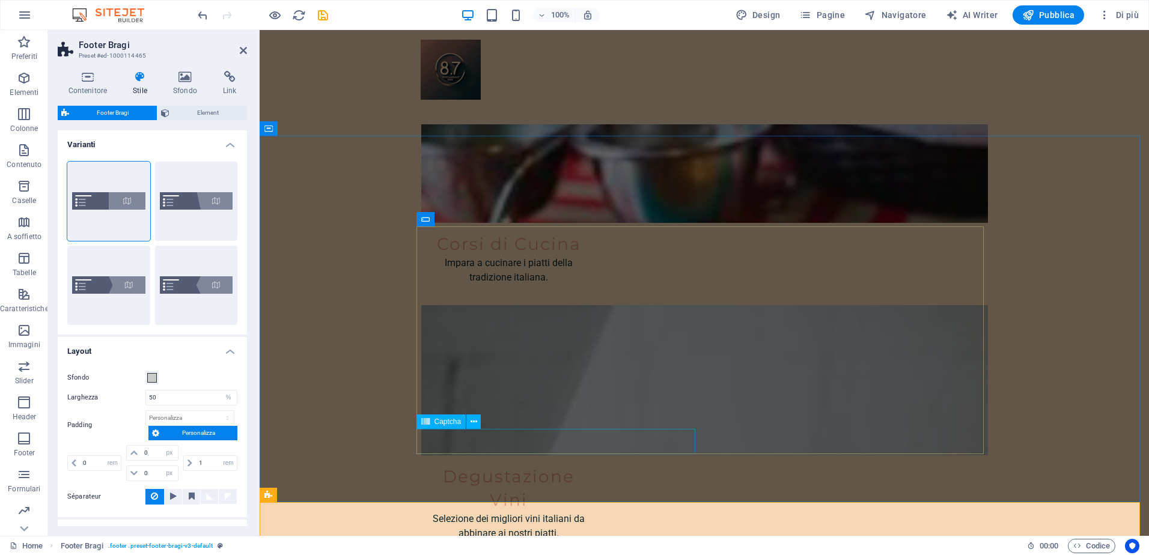
scroll to position [2412, 0]
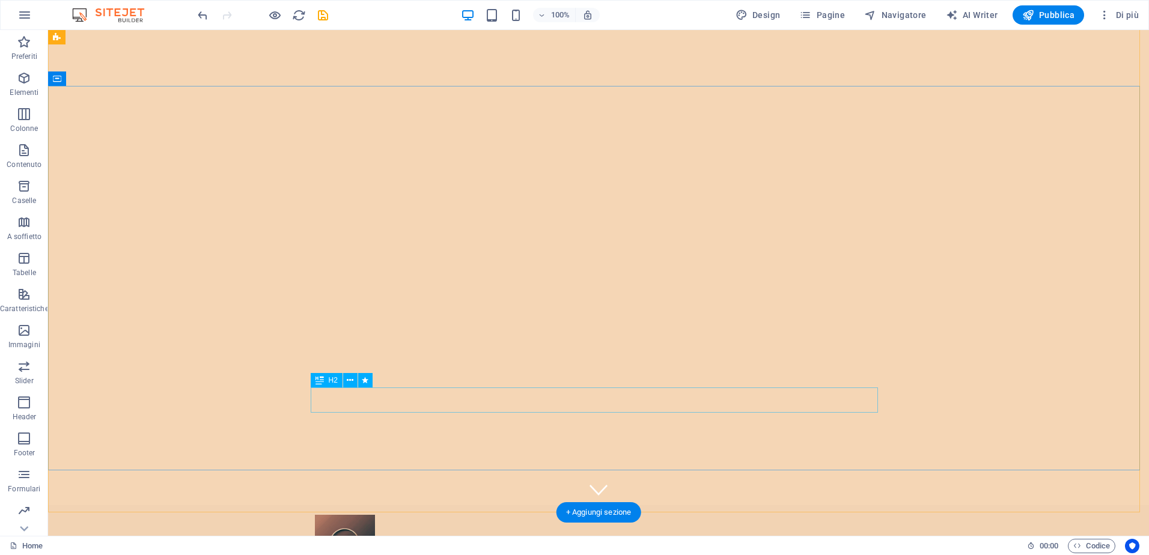
scroll to position [0, 0]
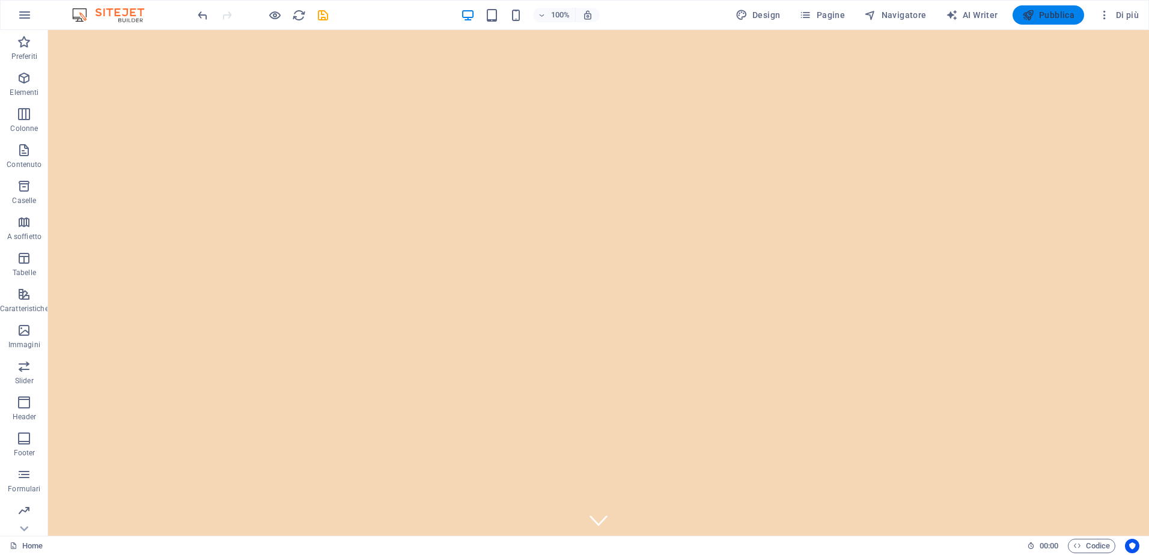
click at [1042, 12] on span "Pubblica" at bounding box center [1048, 15] width 53 height 12
checkbox input "false"
